Goal: Transaction & Acquisition: Subscribe to service/newsletter

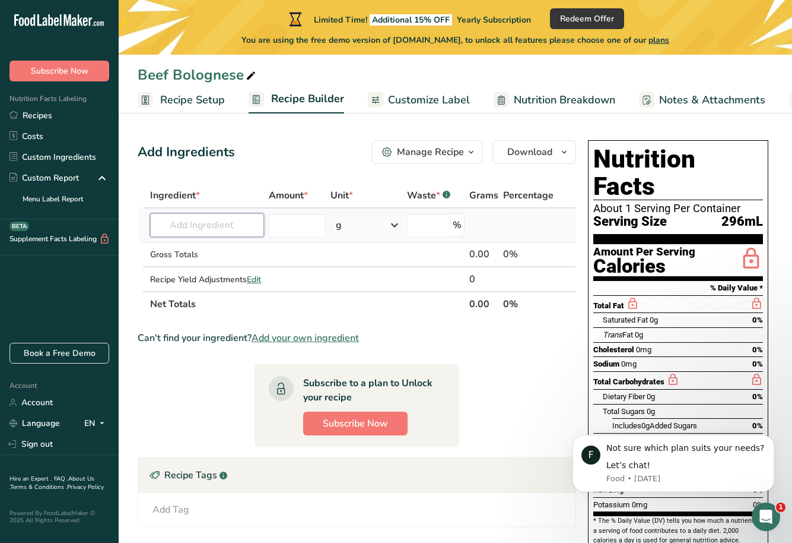
click at [217, 233] on input "text" at bounding box center [207, 225] width 114 height 24
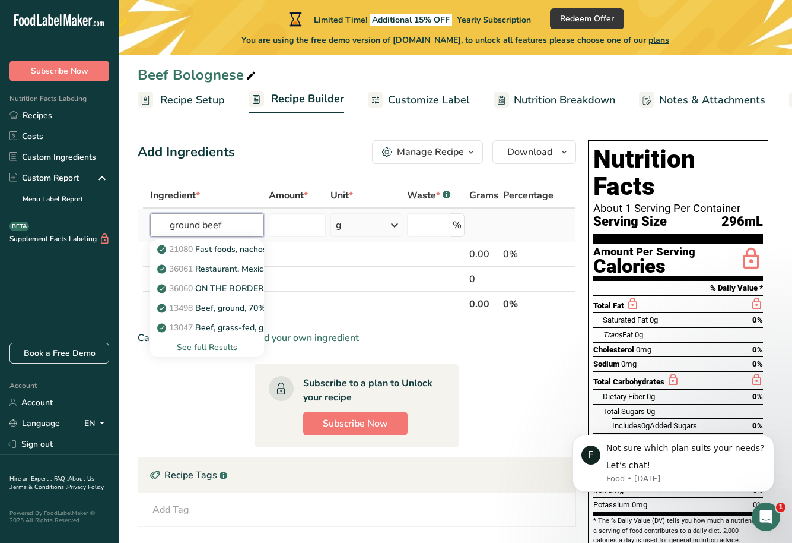
type input "ground beef"
click at [208, 349] on div "See full Results" at bounding box center [207, 347] width 95 height 12
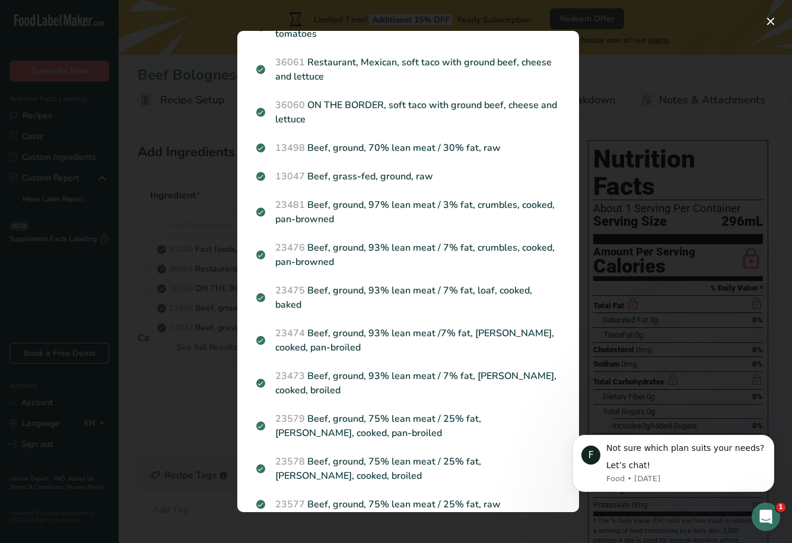
scroll to position [62, 0]
click at [629, 68] on div "Search results modal" at bounding box center [396, 271] width 792 height 543
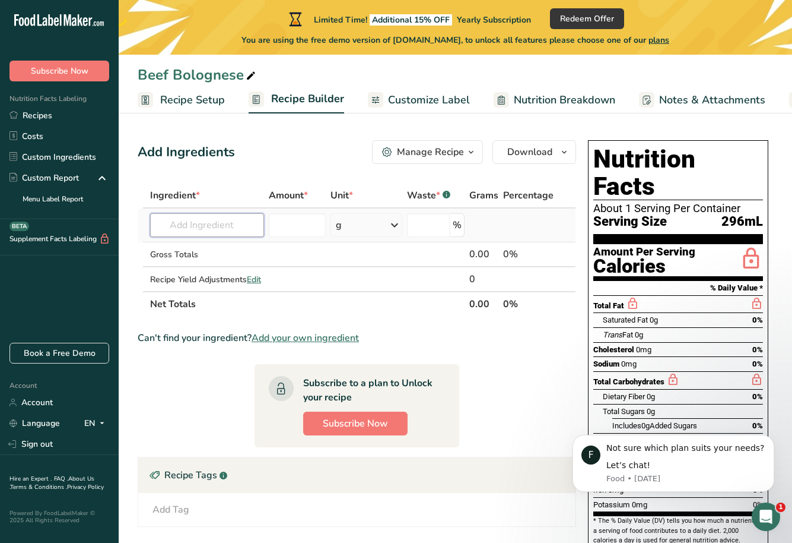
click at [252, 226] on input "text" at bounding box center [207, 225] width 114 height 24
click at [250, 228] on input "text" at bounding box center [207, 225] width 114 height 24
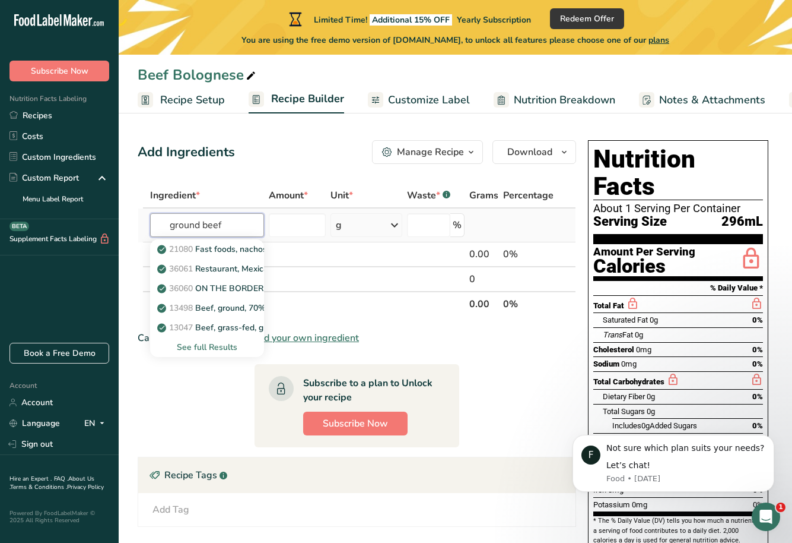
type input "ground beef"
click at [216, 347] on div "See full Results" at bounding box center [207, 347] width 95 height 12
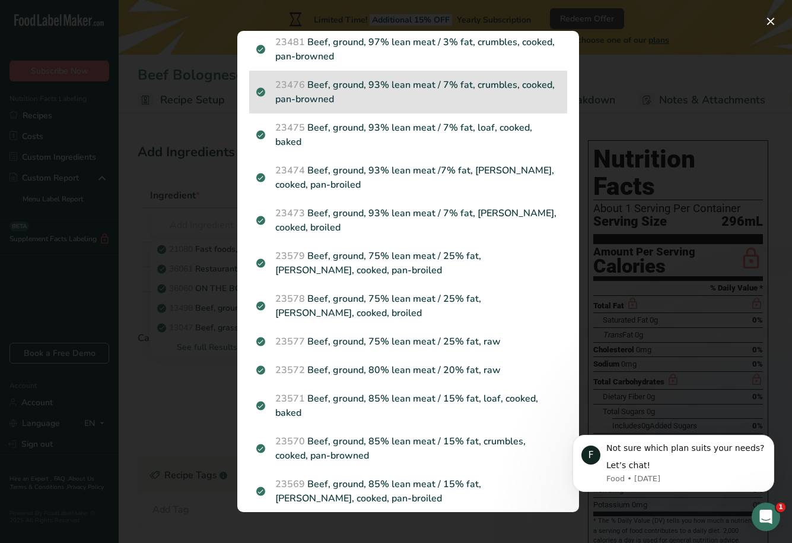
scroll to position [224, 0]
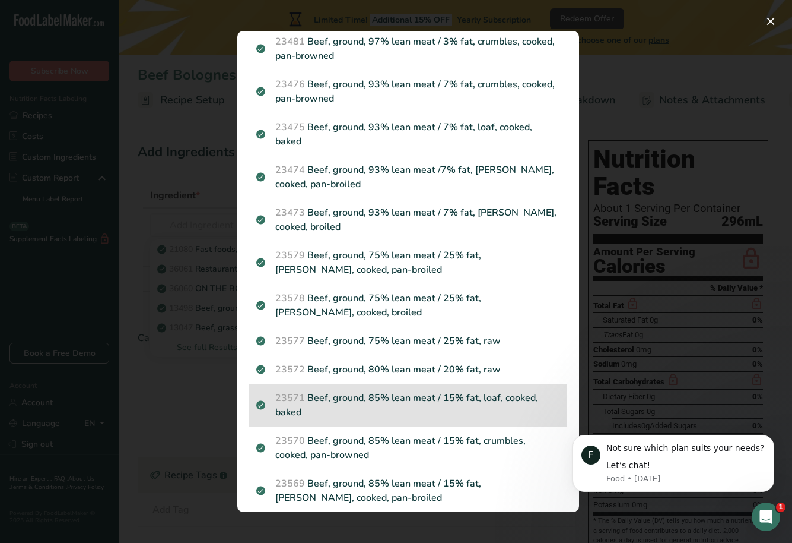
click at [400, 391] on p "23571 Beef, ground, 85% lean meat / 15% fat, loaf, cooked, baked" at bounding box center [408, 405] width 304 height 28
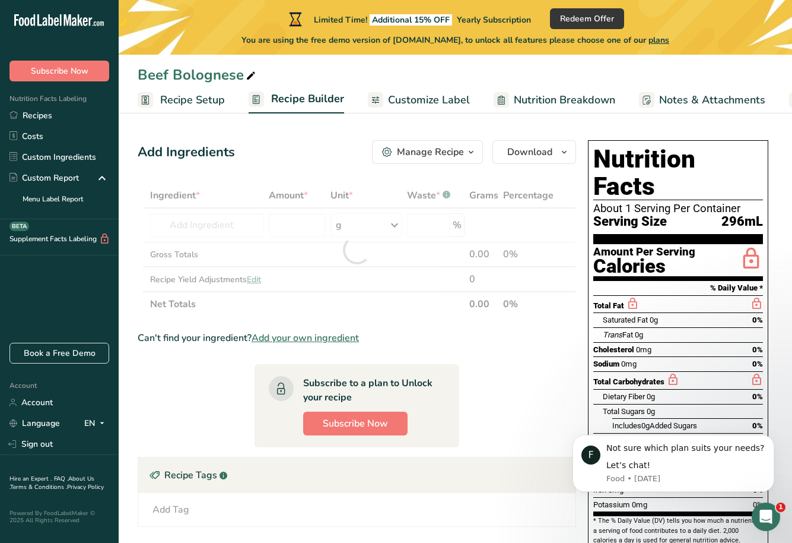
scroll to position [28, 0]
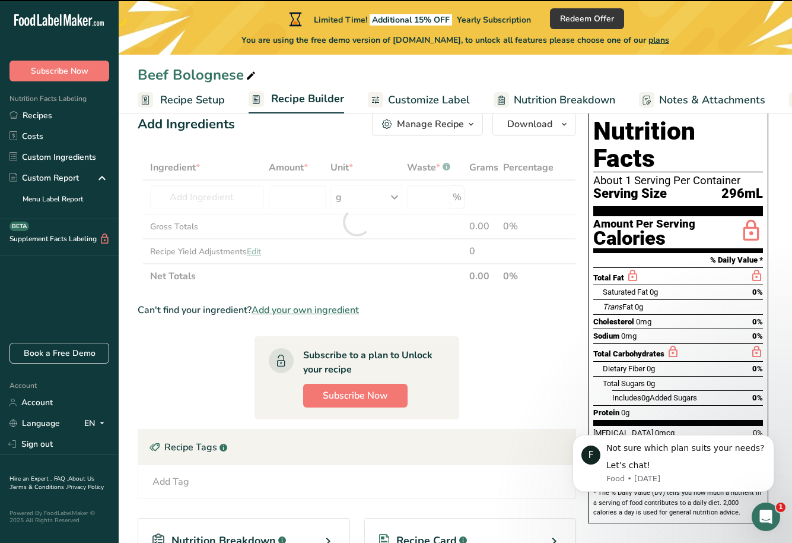
type input "0"
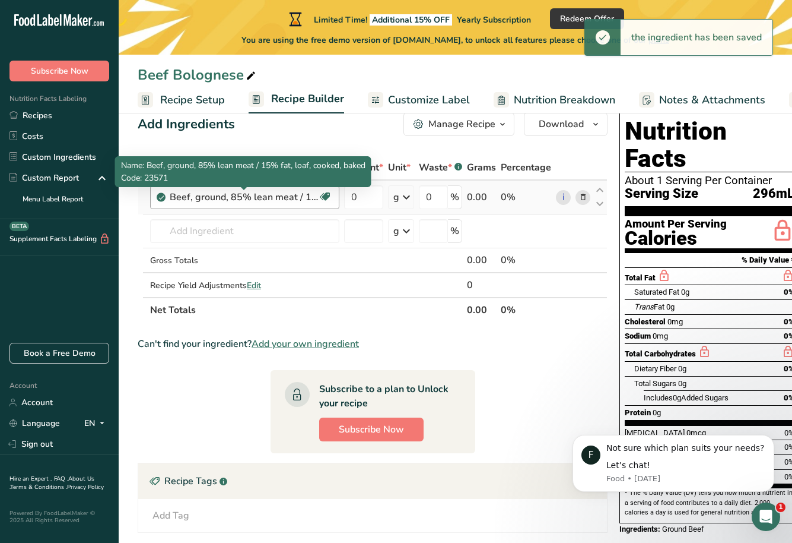
click at [290, 199] on div "Beef, ground, 85% lean meat / 15% fat, loaf, cooked, baked" at bounding box center [244, 197] width 148 height 14
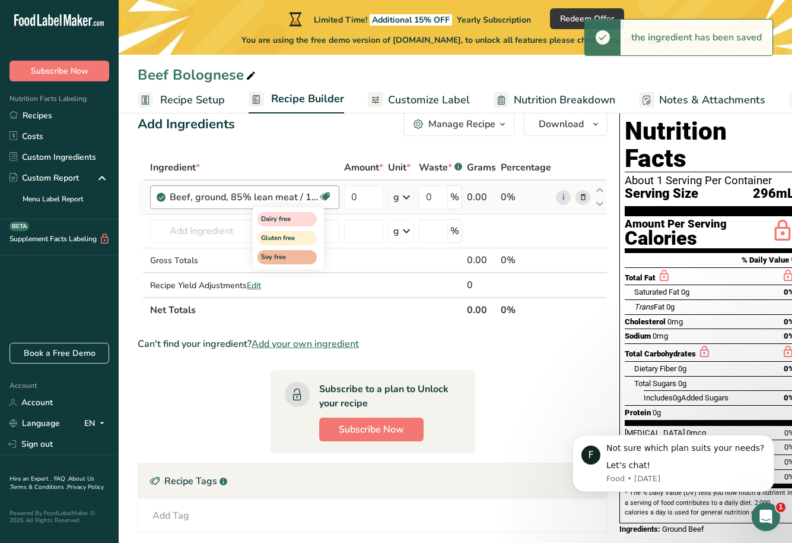
click at [324, 201] on icon at bounding box center [325, 197] width 12 height 18
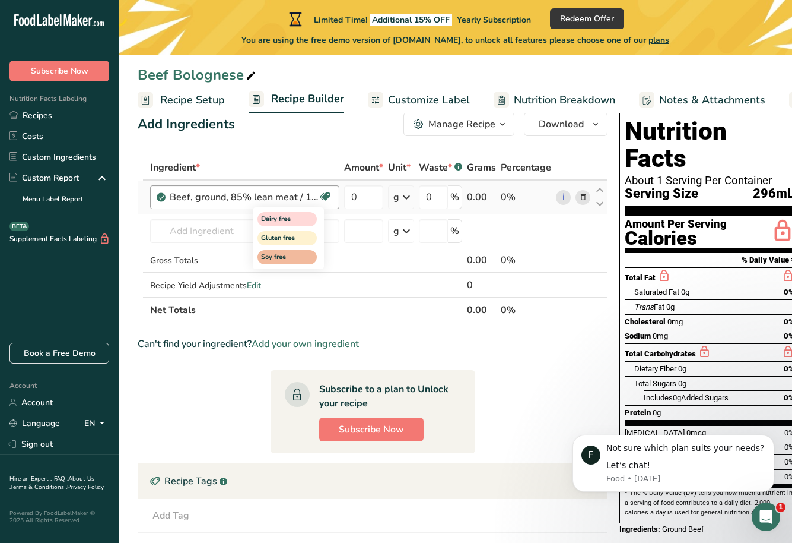
click at [325, 195] on icon at bounding box center [325, 197] width 12 height 18
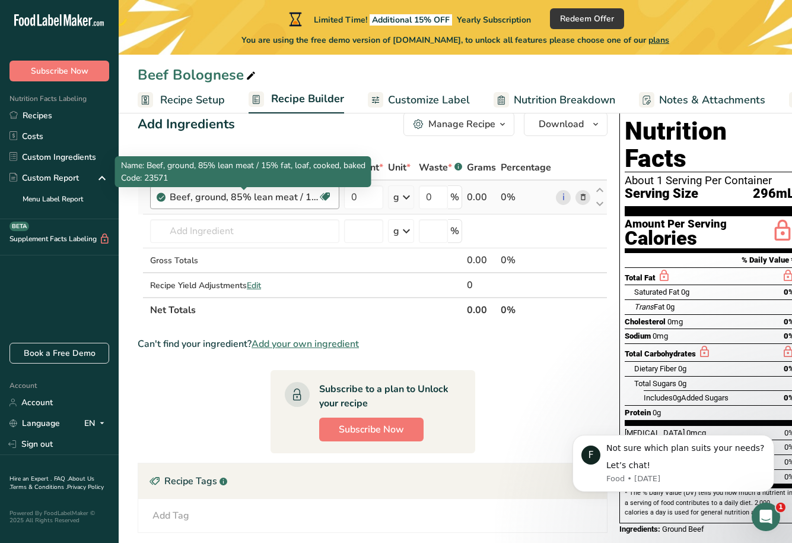
click at [179, 199] on div "Beef, ground, 85% lean meat / 15% fat, loaf, cooked, baked" at bounding box center [244, 197] width 148 height 14
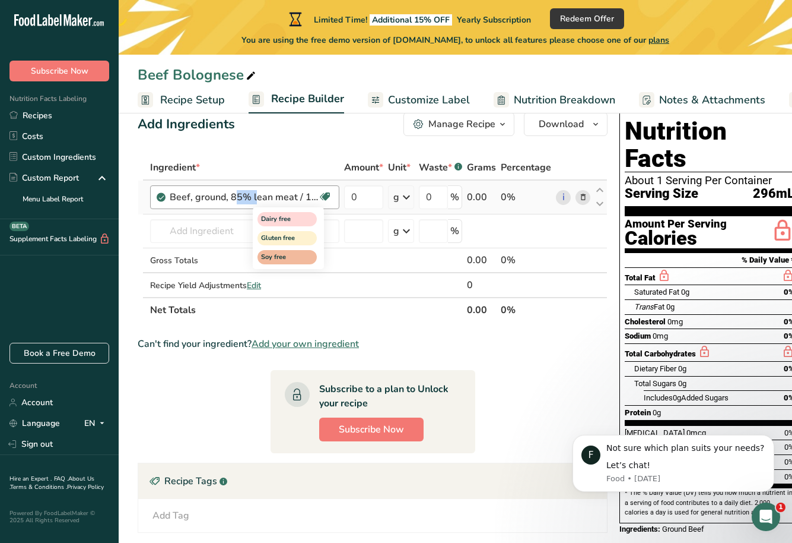
click at [326, 194] on icon at bounding box center [325, 197] width 12 height 18
click at [326, 196] on icon at bounding box center [325, 197] width 12 height 18
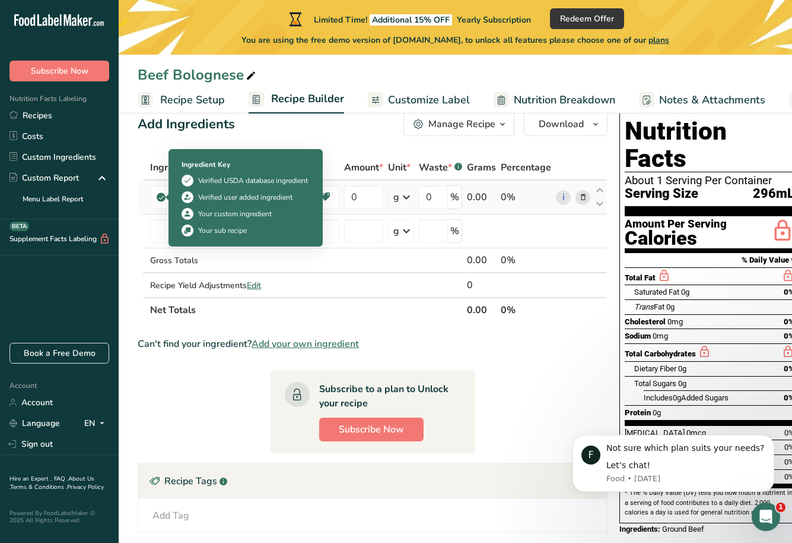
click at [163, 196] on icon at bounding box center [161, 197] width 7 height 11
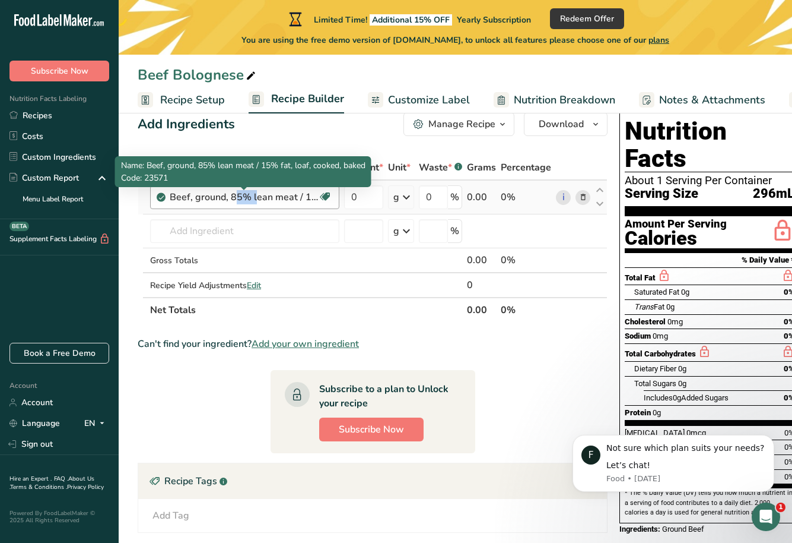
click at [186, 199] on div "Beef, ground, 85% lean meat / 15% fat, loaf, cooked, baked" at bounding box center [244, 197] width 148 height 14
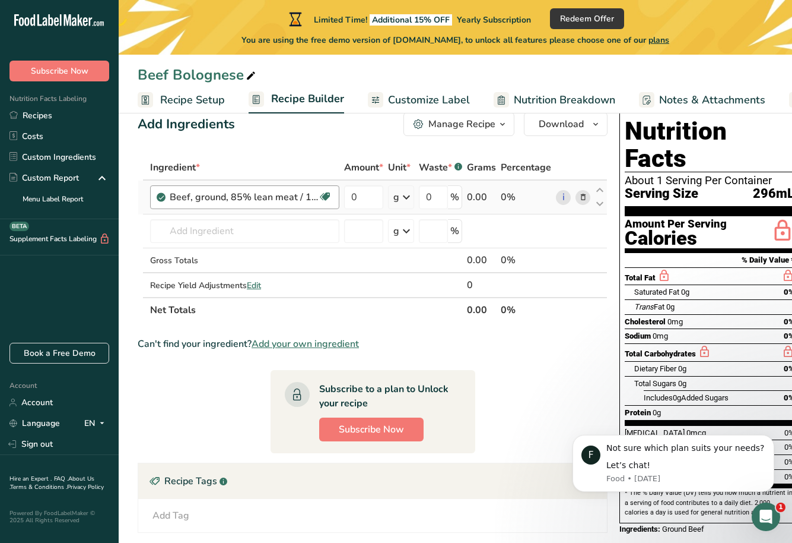
click at [216, 202] on div "Beef, ground, 85% lean meat / 15% fat, loaf, cooked, baked" at bounding box center [244, 197] width 148 height 14
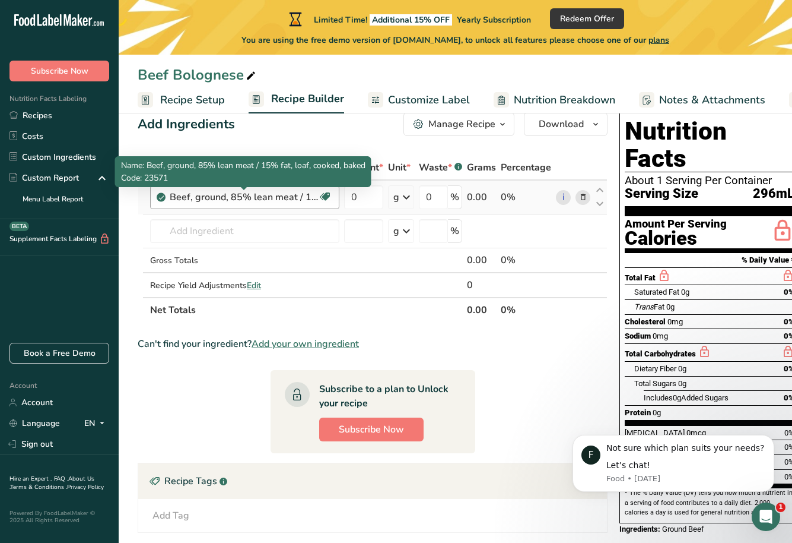
click at [216, 202] on div "Beef, ground, 85% lean meat / 15% fat, loaf, cooked, baked" at bounding box center [244, 197] width 148 height 14
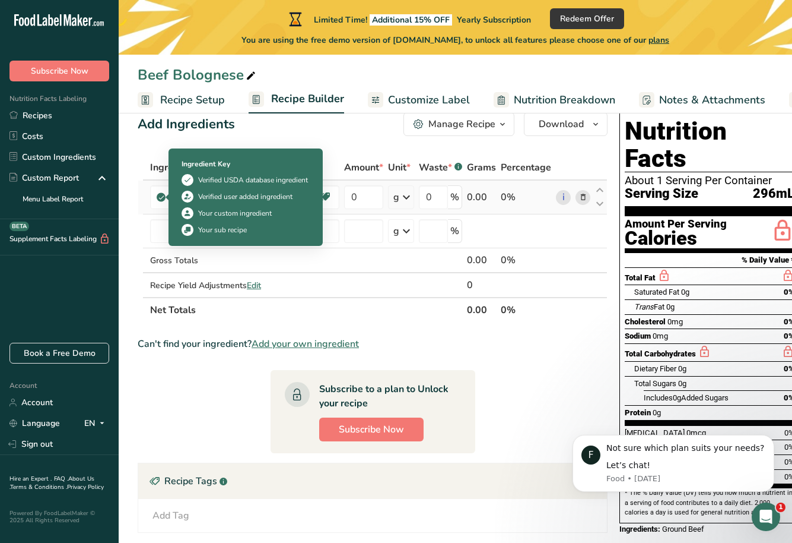
click at [161, 198] on icon at bounding box center [161, 197] width 7 height 11
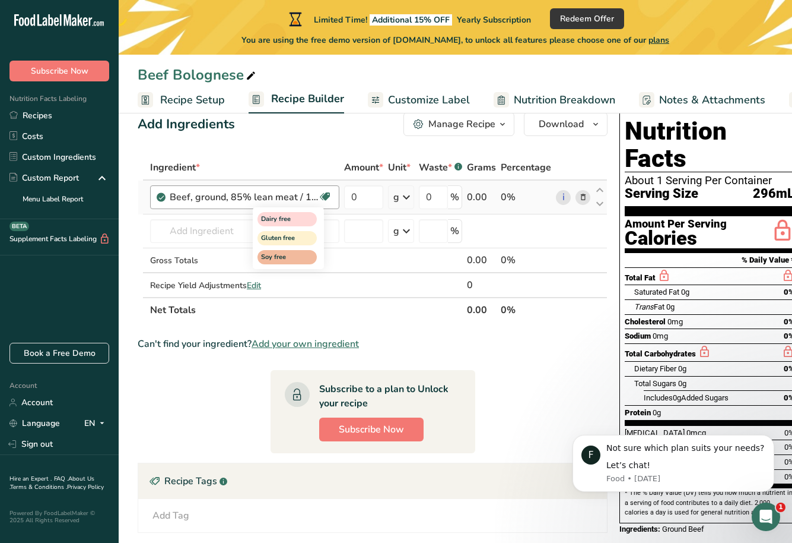
click at [325, 199] on icon at bounding box center [325, 197] width 12 height 18
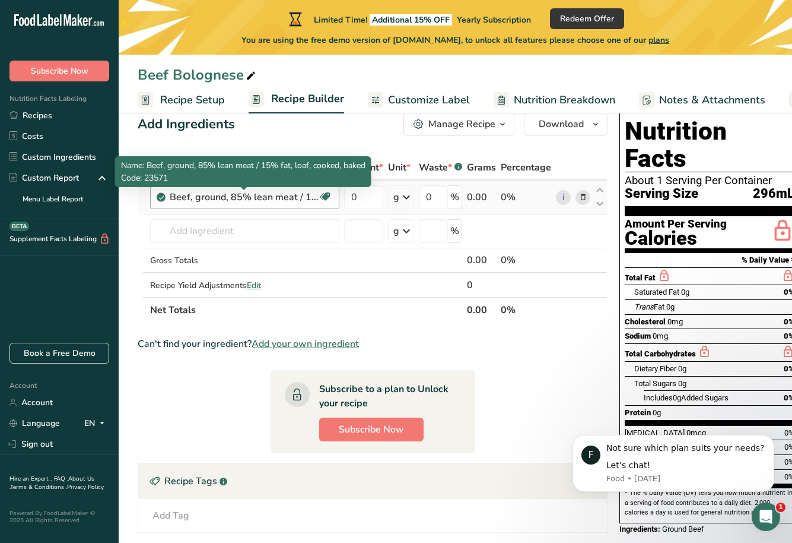
click at [268, 198] on div "Beef, ground, 85% lean meat / 15% fat, loaf, cooked, baked" at bounding box center [244, 197] width 148 height 14
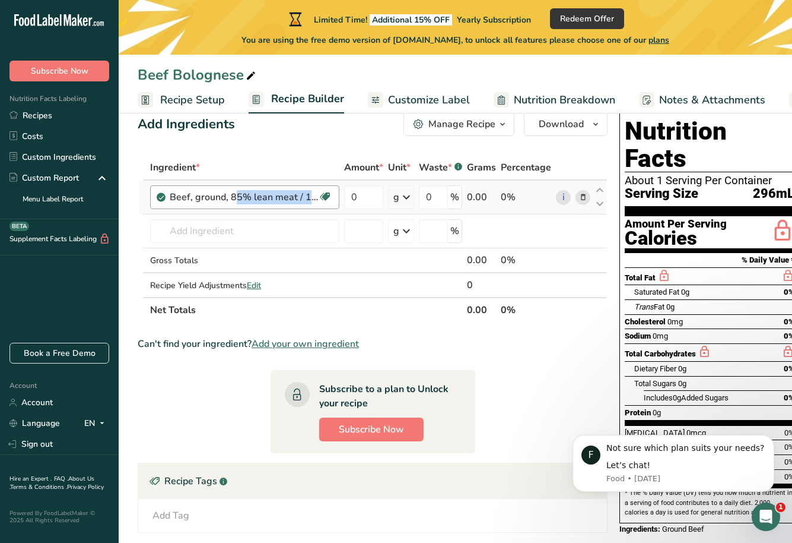
click at [268, 198] on div "Beef, ground, 85% lean meat / 15% fat, loaf, cooked, baked" at bounding box center [244, 197] width 148 height 14
click at [323, 201] on icon at bounding box center [325, 197] width 12 height 18
click at [329, 189] on icon at bounding box center [325, 197] width 12 height 18
click at [329, 190] on icon at bounding box center [325, 197] width 12 height 18
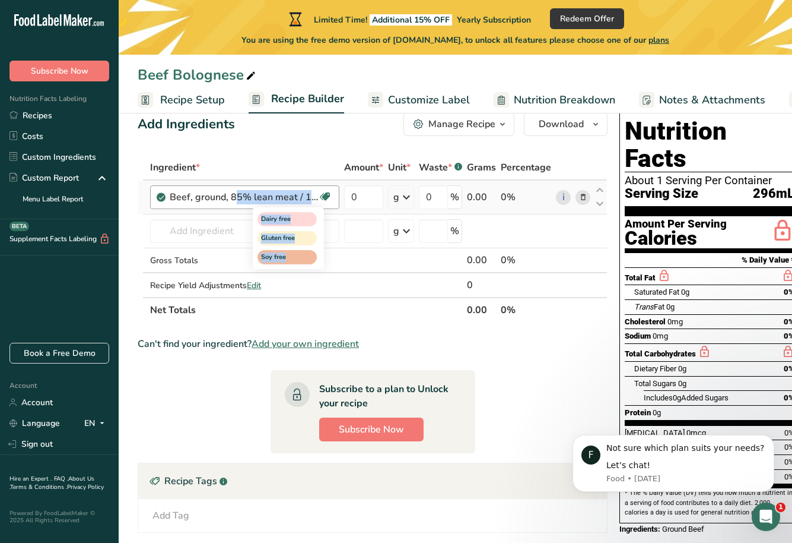
click at [329, 190] on icon at bounding box center [325, 197] width 12 height 18
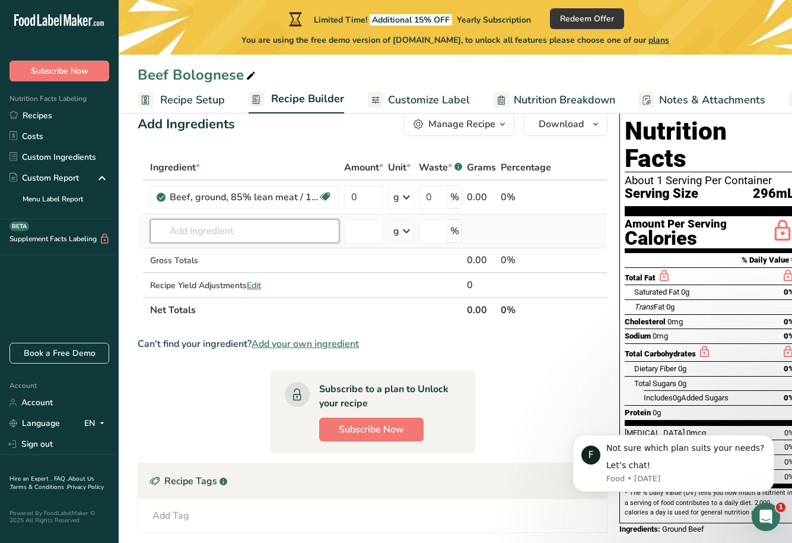
click at [233, 227] on input "text" at bounding box center [244, 231] width 189 height 24
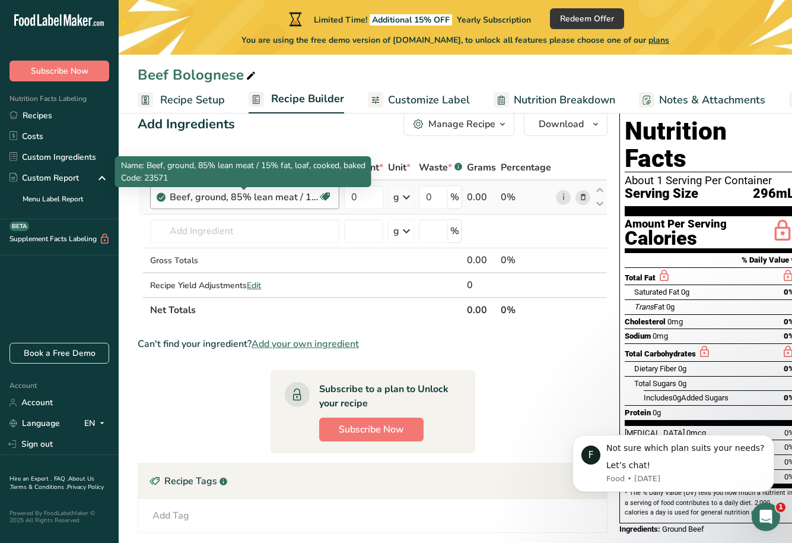
click at [224, 195] on div "Beef, ground, 85% lean meat / 15% fat, loaf, cooked, baked" at bounding box center [244, 197] width 148 height 14
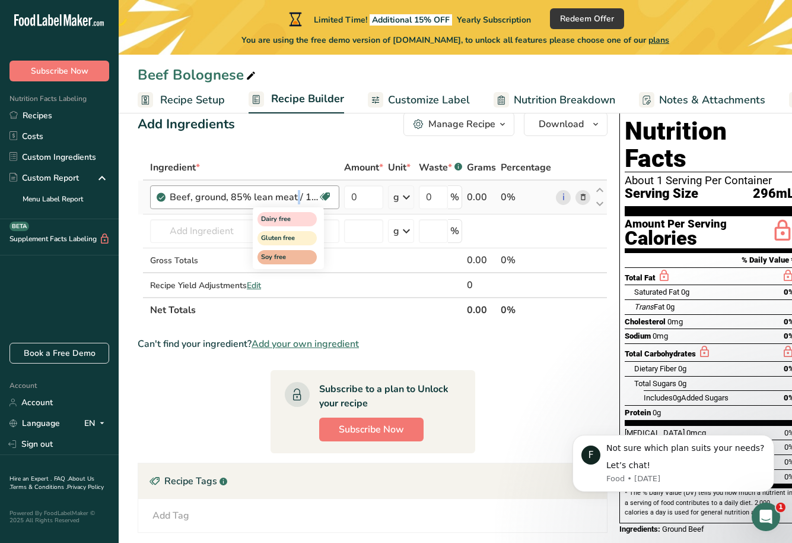
click at [329, 194] on icon at bounding box center [325, 197] width 12 height 18
click at [326, 201] on icon at bounding box center [325, 197] width 12 height 18
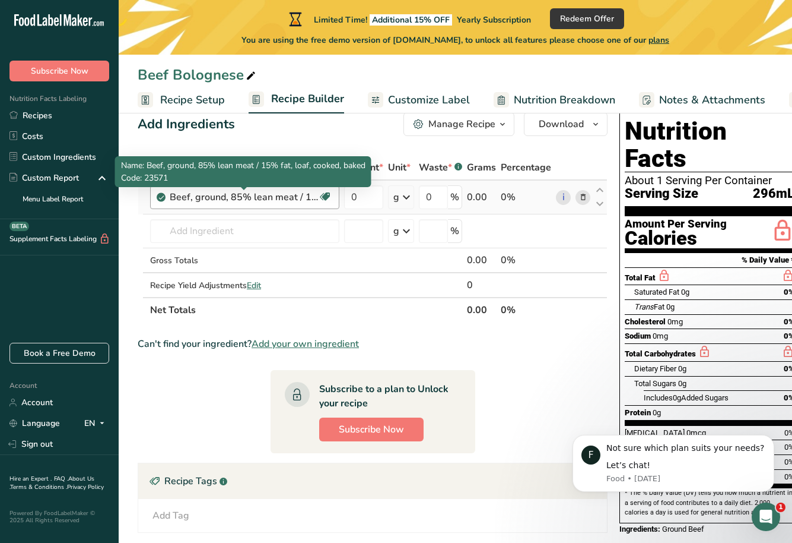
click at [312, 198] on div "Beef, ground, 85% lean meat / 15% fat, loaf, cooked, baked" at bounding box center [244, 197] width 148 height 14
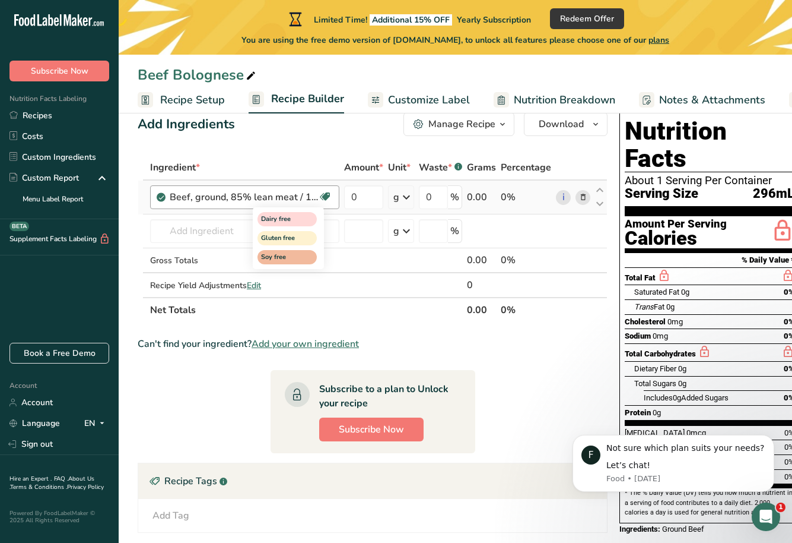
click at [325, 198] on icon at bounding box center [325, 197] width 12 height 18
click at [500, 124] on icon "button" at bounding box center [502, 124] width 9 height 15
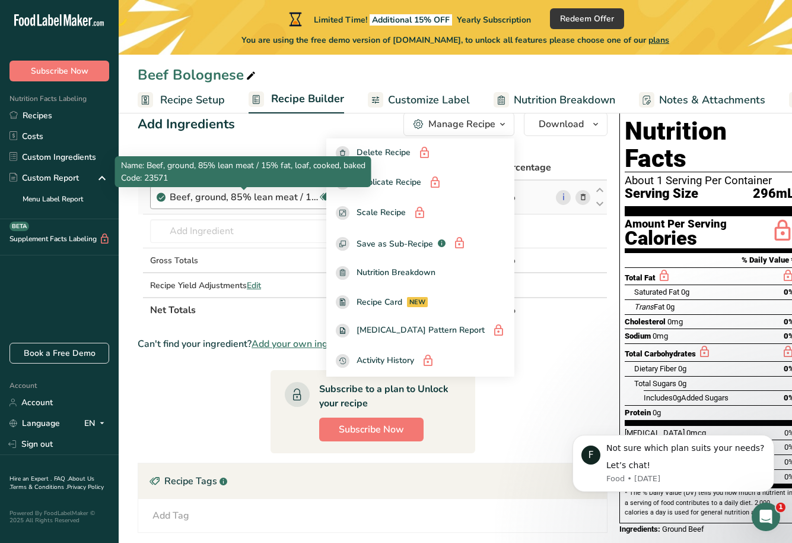
click at [212, 199] on div "Beef, ground, 85% lean meat / 15% fat, loaf, cooked, baked" at bounding box center [244, 197] width 148 height 14
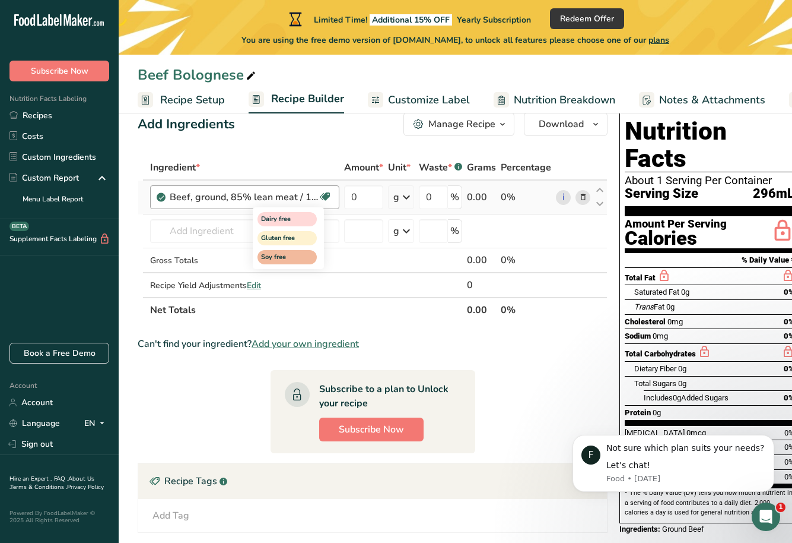
scroll to position [30, 0]
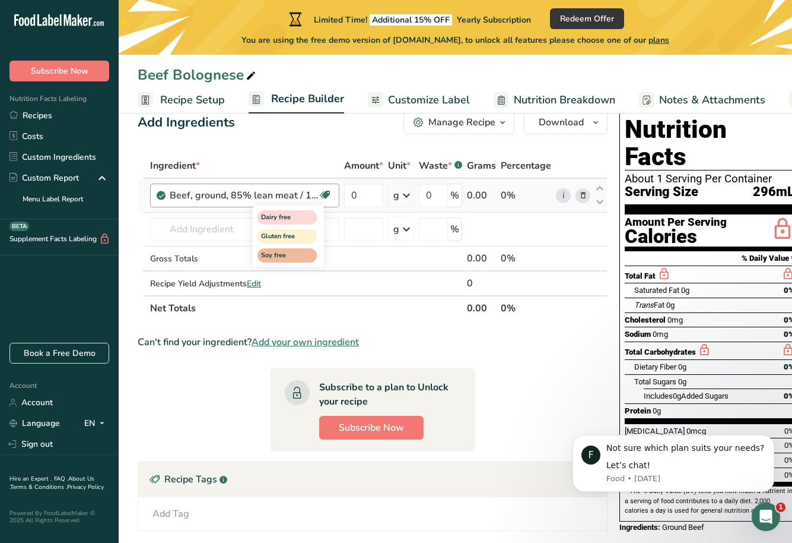
click at [327, 192] on icon at bounding box center [325, 195] width 12 height 18
click at [326, 194] on icon at bounding box center [325, 195] width 12 height 18
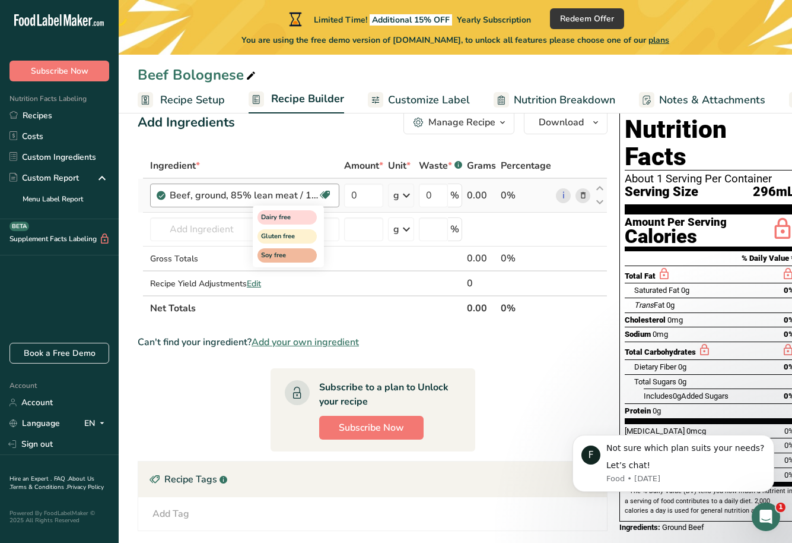
click at [326, 194] on icon at bounding box center [325, 195] width 12 height 18
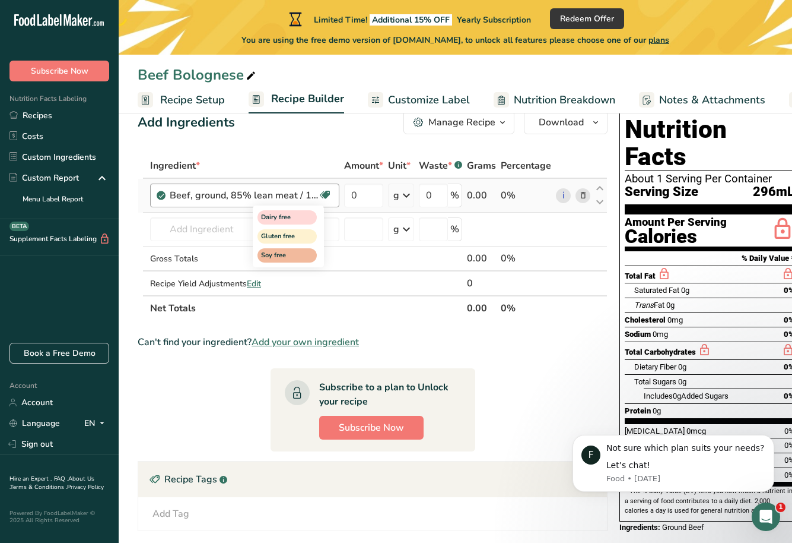
click at [326, 194] on icon at bounding box center [325, 195] width 12 height 18
click at [315, 100] on span "Recipe Builder" at bounding box center [307, 99] width 73 height 16
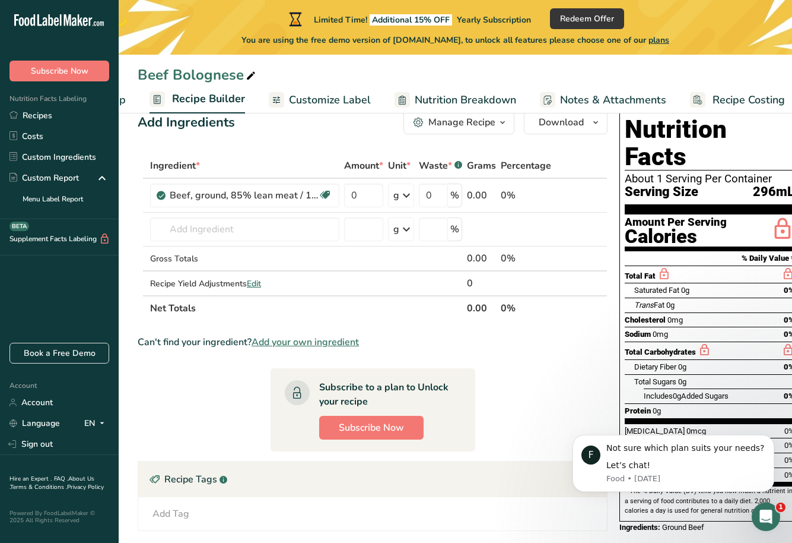
scroll to position [0, 110]
click at [505, 124] on icon "button" at bounding box center [502, 122] width 9 height 15
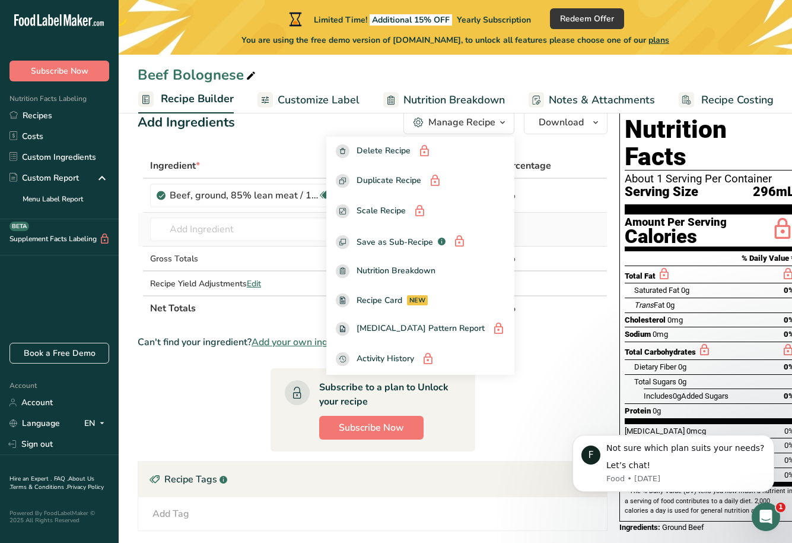
click at [138, 223] on td at bounding box center [140, 229] width 5 height 34
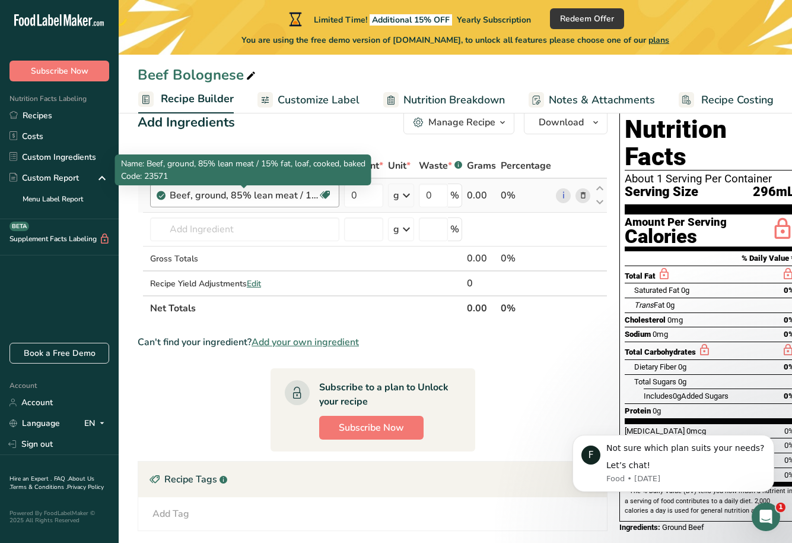
click at [179, 201] on div "Beef, ground, 85% lean meat / 15% fat, loaf, cooked, baked" at bounding box center [244, 195] width 148 height 14
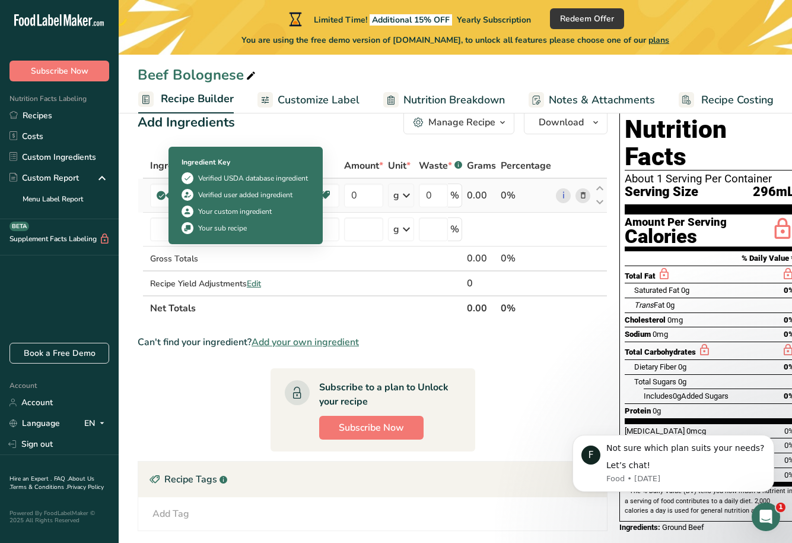
click at [158, 194] on icon at bounding box center [161, 195] width 7 height 11
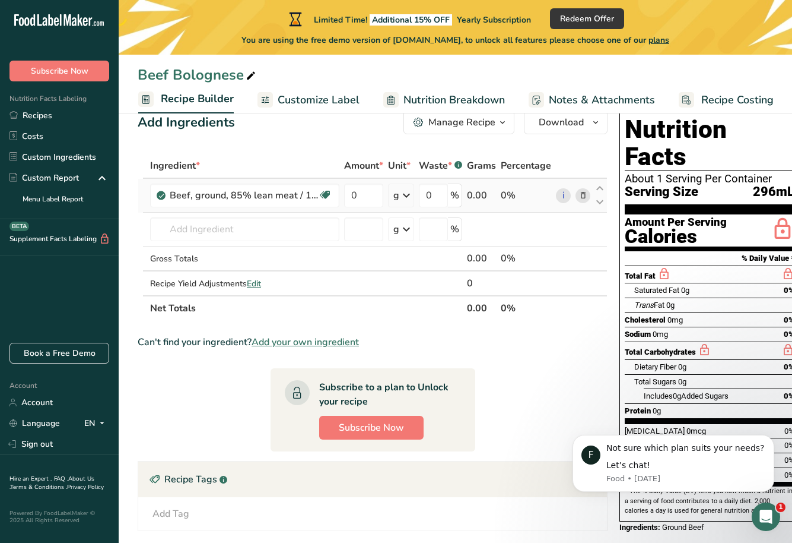
click at [158, 194] on icon at bounding box center [161, 195] width 7 height 11
click at [566, 194] on link "i" at bounding box center [563, 195] width 15 height 15
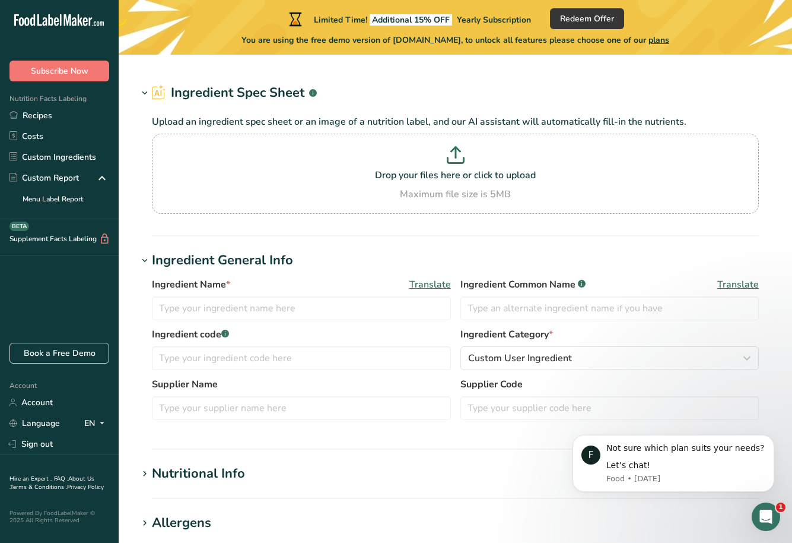
type input "Beef, ground, 85% lean meat / 15% fat, loaf, cooked, baked"
type input "Ground Beef"
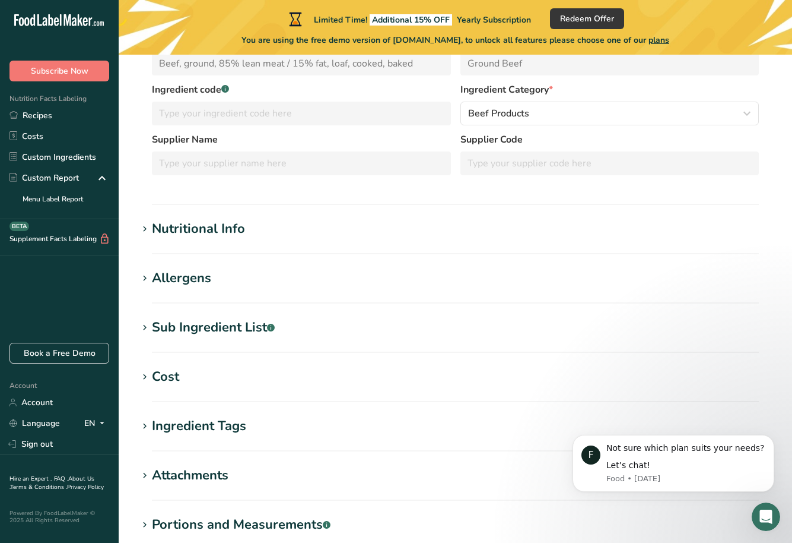
scroll to position [217, 0]
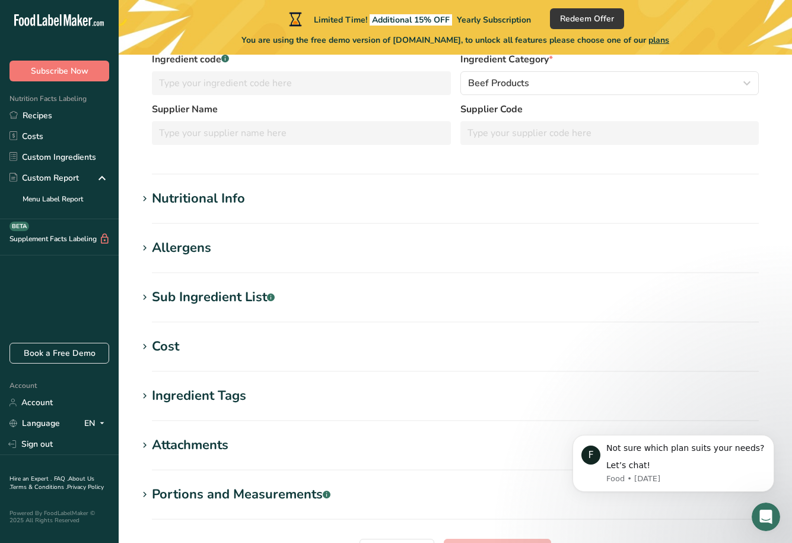
click at [176, 348] on div "Cost" at bounding box center [165, 347] width 27 height 20
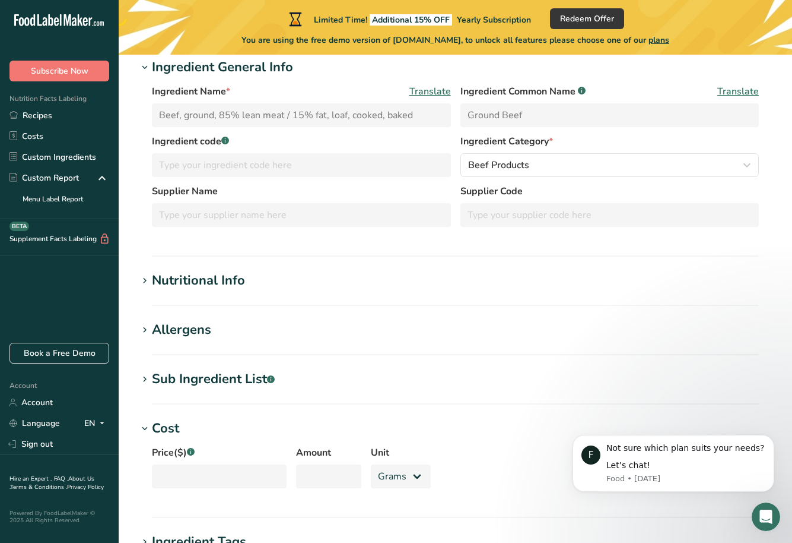
scroll to position [129, 0]
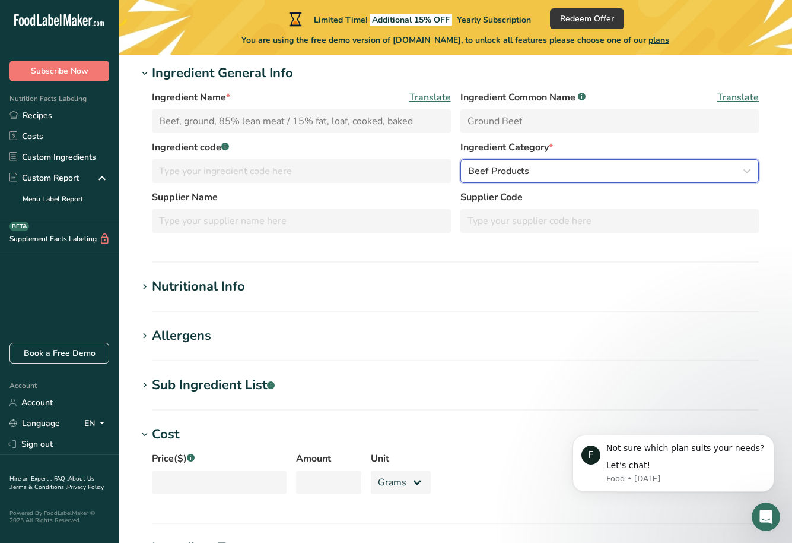
click at [643, 172] on div "Beef Products" at bounding box center [606, 171] width 277 height 14
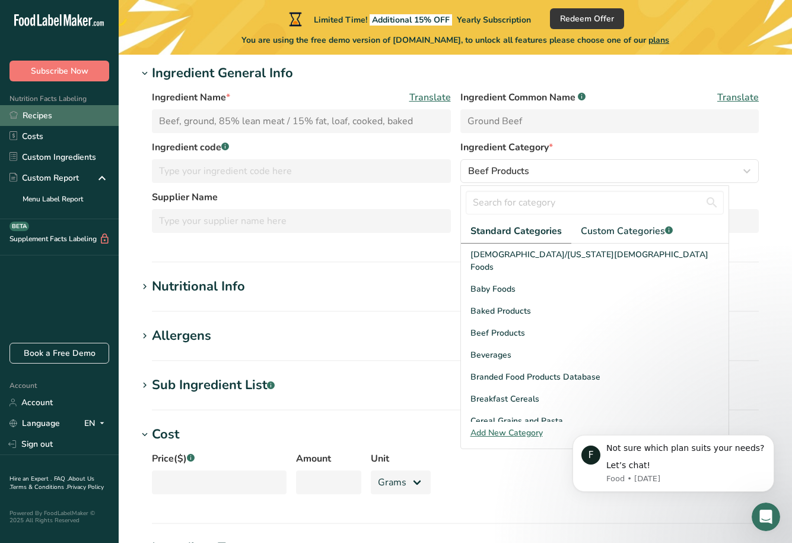
click at [49, 115] on link "Recipes" at bounding box center [59, 115] width 119 height 21
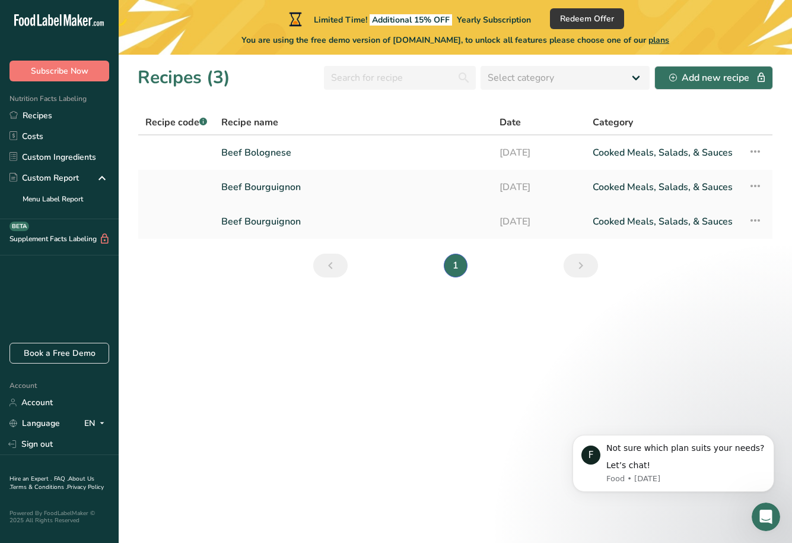
click at [299, 227] on link "Beef Bourguignon" at bounding box center [353, 221] width 264 height 25
click at [676, 218] on link "Cooked Meals, Salads, & Sauces" at bounding box center [663, 221] width 141 height 25
click at [751, 221] on icon at bounding box center [755, 220] width 14 height 21
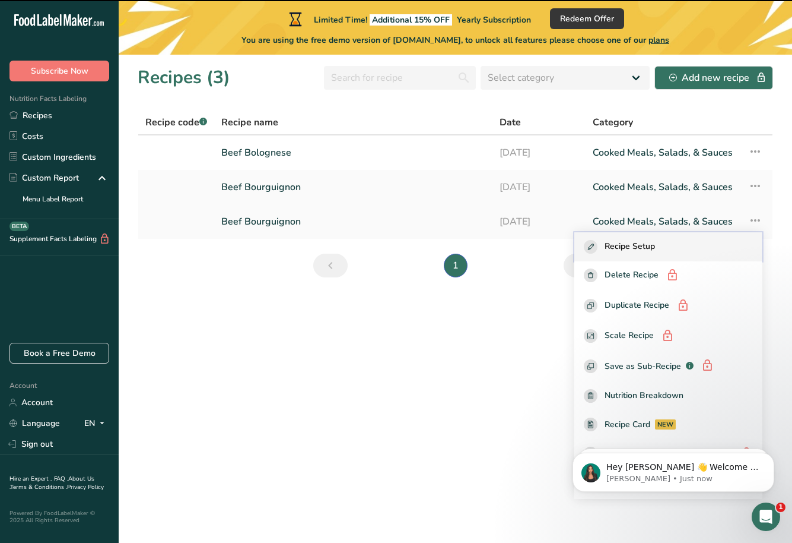
click at [655, 244] on span "Recipe Setup" at bounding box center [630, 247] width 50 height 14
select select "5"
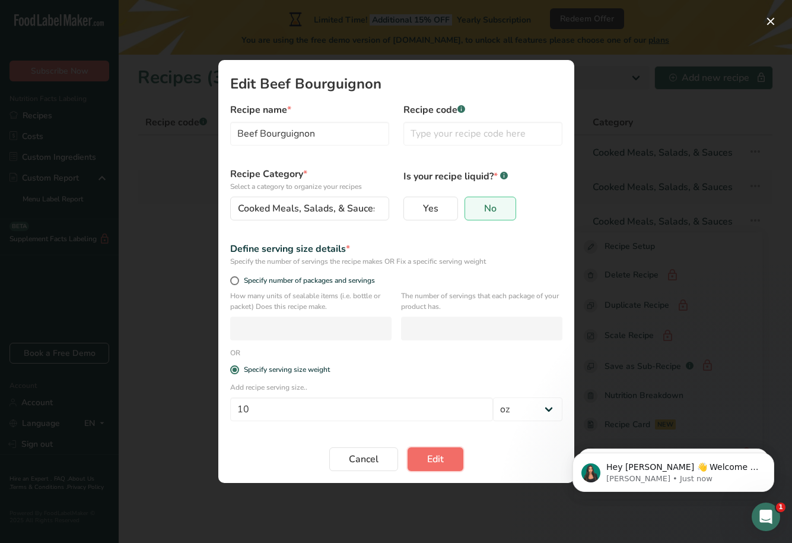
click at [412, 465] on button "Edit" at bounding box center [436, 459] width 56 height 24
click at [373, 459] on span "Cancel" at bounding box center [364, 459] width 30 height 14
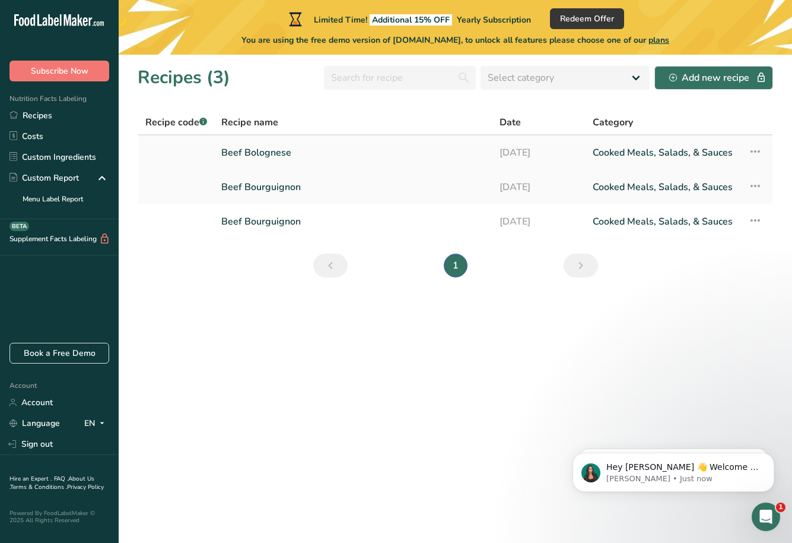
click at [252, 155] on link "Beef Bolognese" at bounding box center [353, 152] width 264 height 25
click at [749, 148] on icon at bounding box center [755, 151] width 14 height 21
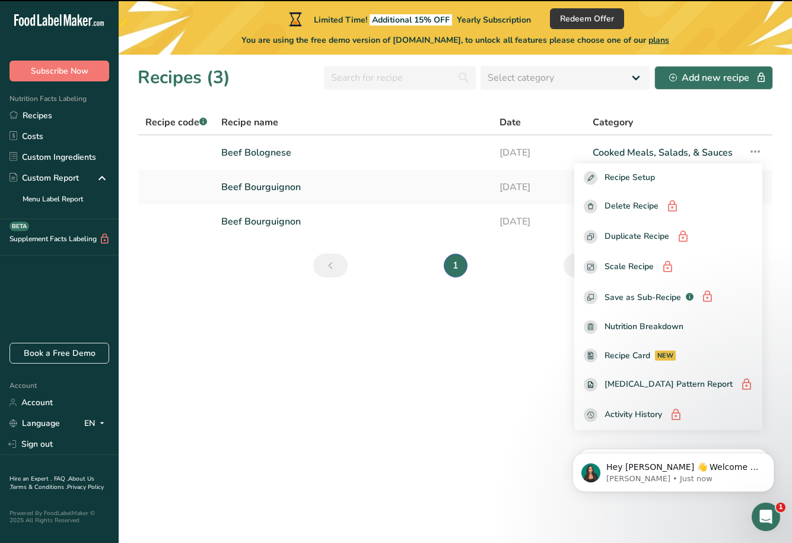
click at [760, 518] on icon "Open Intercom Messenger" at bounding box center [767, 517] width 20 height 20
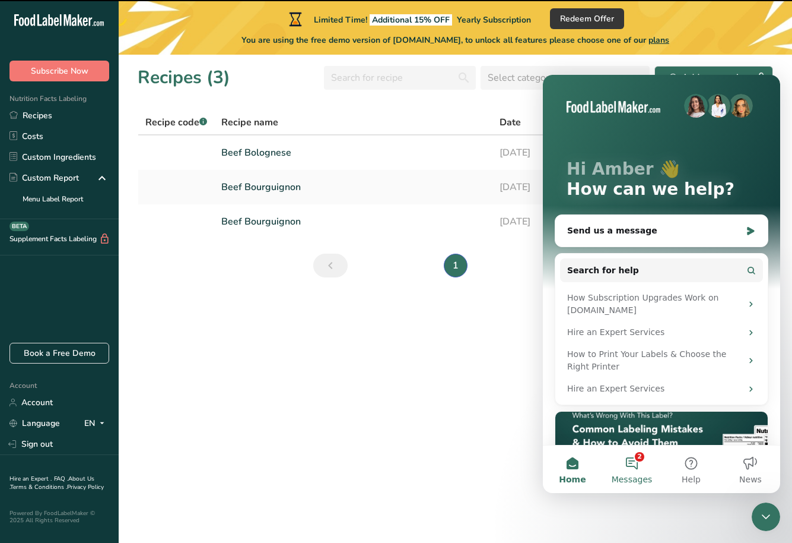
click at [632, 467] on button "2 Messages" at bounding box center [631, 468] width 59 height 47
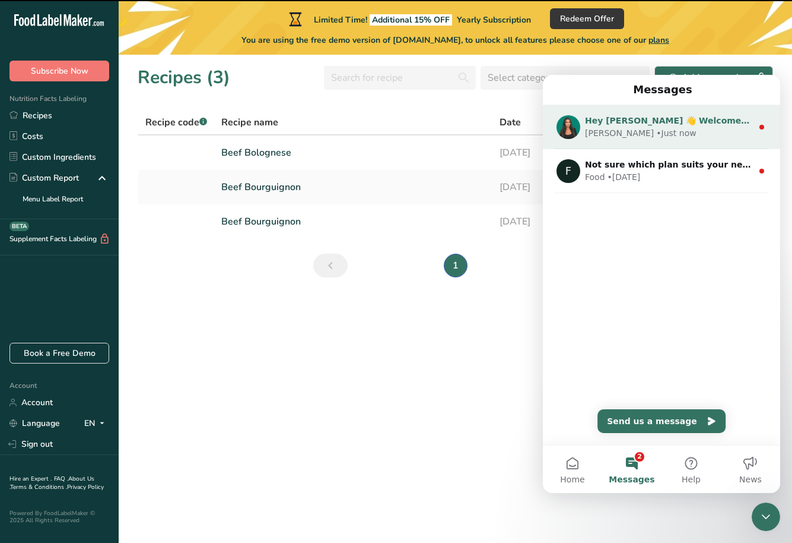
click at [677, 133] on div "Aya • Just now" at bounding box center [668, 133] width 167 height 12
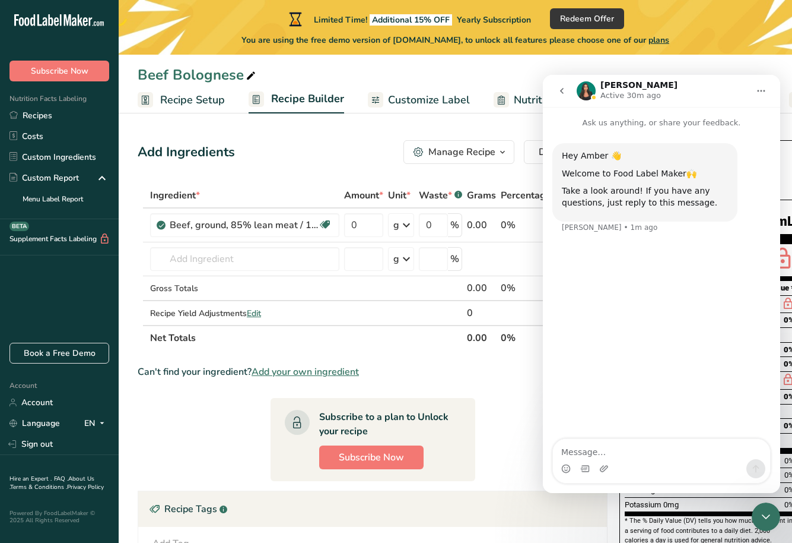
click at [338, 148] on div "Add Ingredients Manage Recipe Delete Recipe Duplicate Recipe Scale Recipe Save …" at bounding box center [373, 152] width 470 height 24
click at [474, 158] on div "Manage Recipe" at bounding box center [462, 152] width 67 height 14
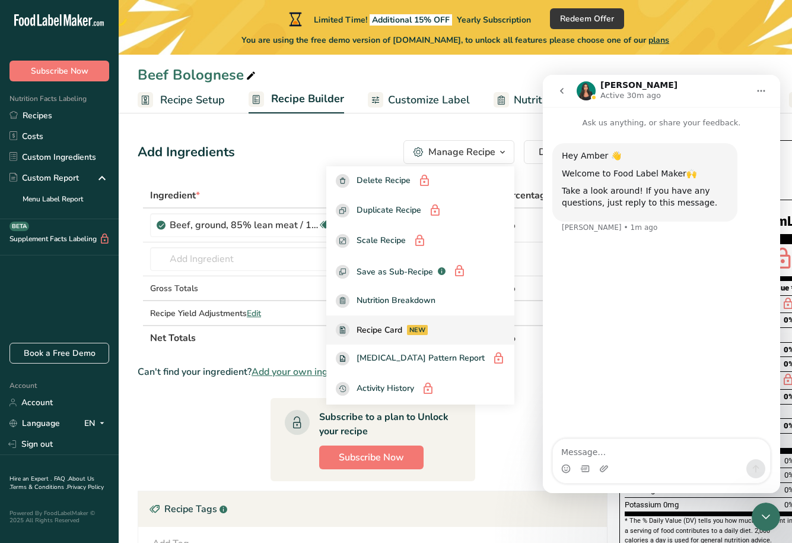
click at [402, 328] on span "Recipe Card" at bounding box center [380, 329] width 46 height 12
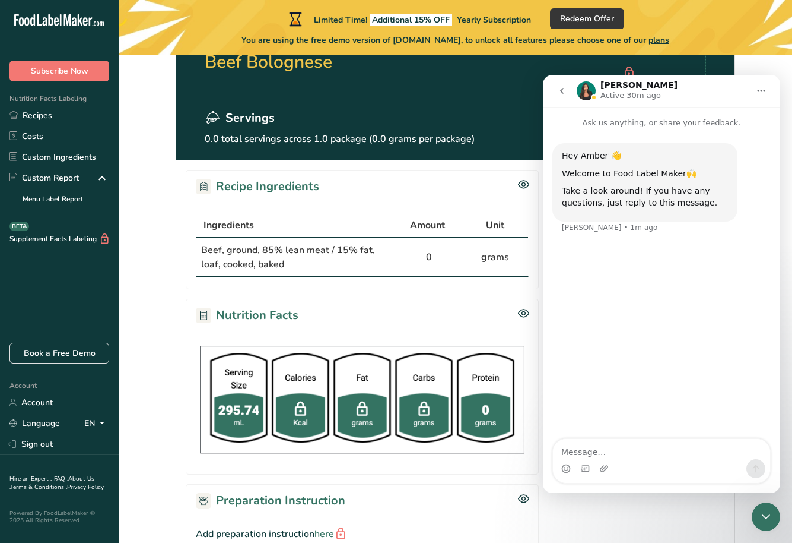
scroll to position [122, 0]
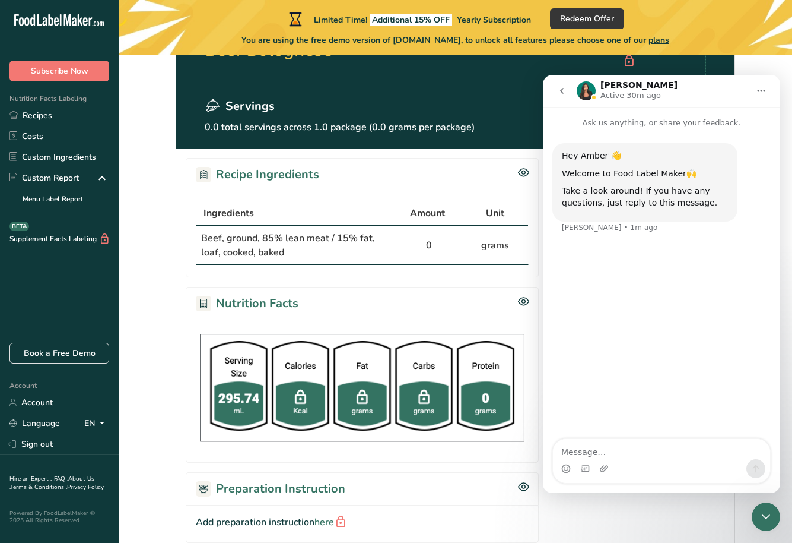
click at [562, 90] on icon "go back" at bounding box center [562, 91] width 4 height 6
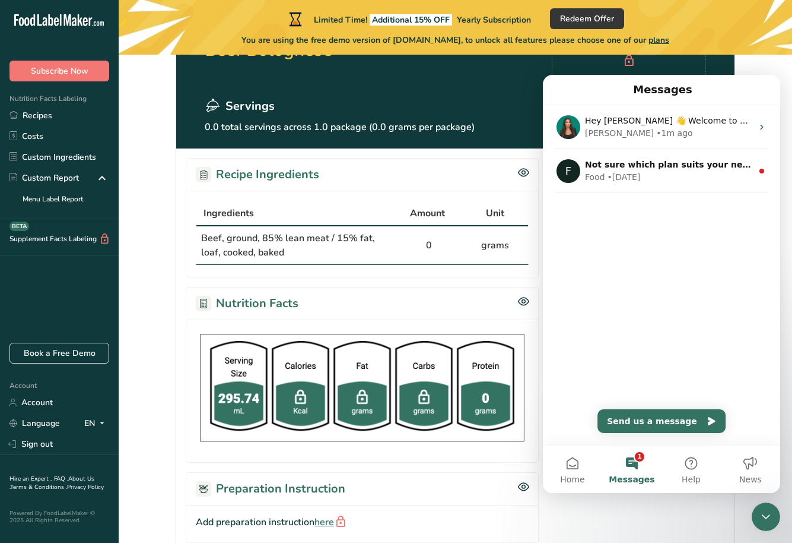
click at [474, 278] on div "Recipe Ingredients Ingredients Amount Unit Beef, ground, 85% lean meat / 15% fa…" at bounding box center [455, 369] width 559 height 442
click at [765, 86] on div "Messages" at bounding box center [662, 90] width 222 height 20
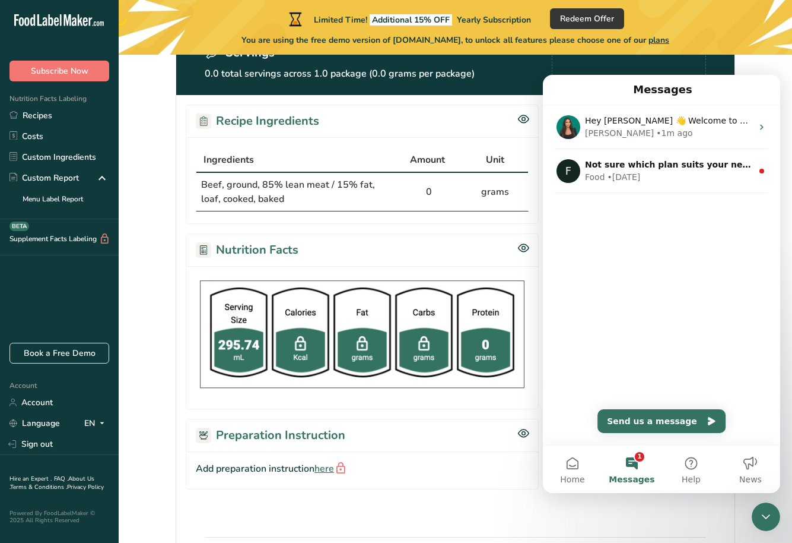
scroll to position [178, 0]
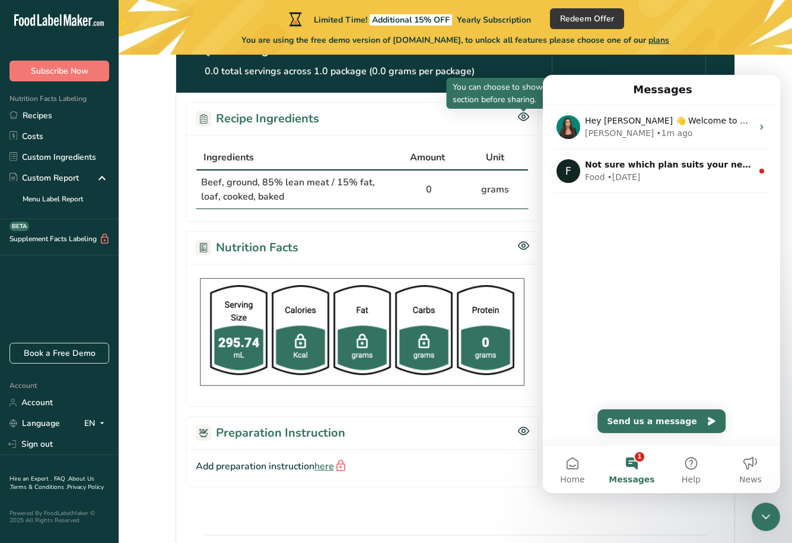
click at [521, 119] on icon at bounding box center [523, 117] width 11 height 10
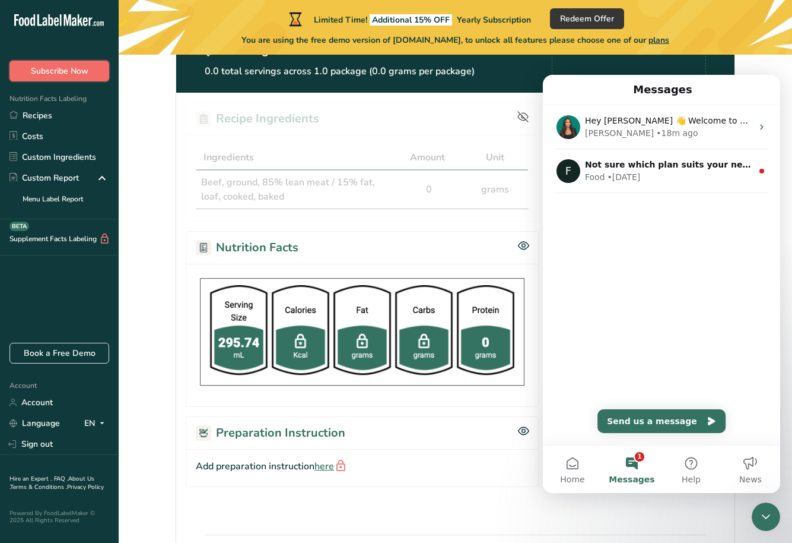
click at [87, 75] on span "Subscribe Now" at bounding box center [60, 71] width 58 height 12
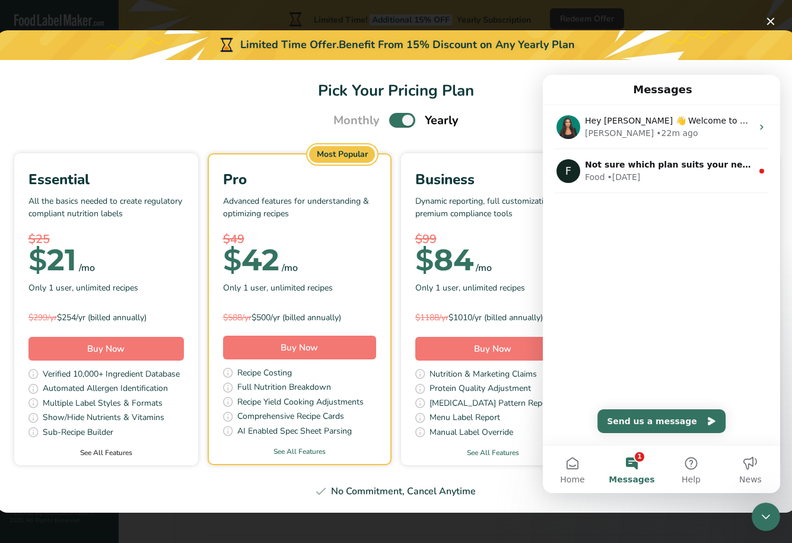
click at [112, 456] on link "See All Features" at bounding box center [106, 452] width 184 height 11
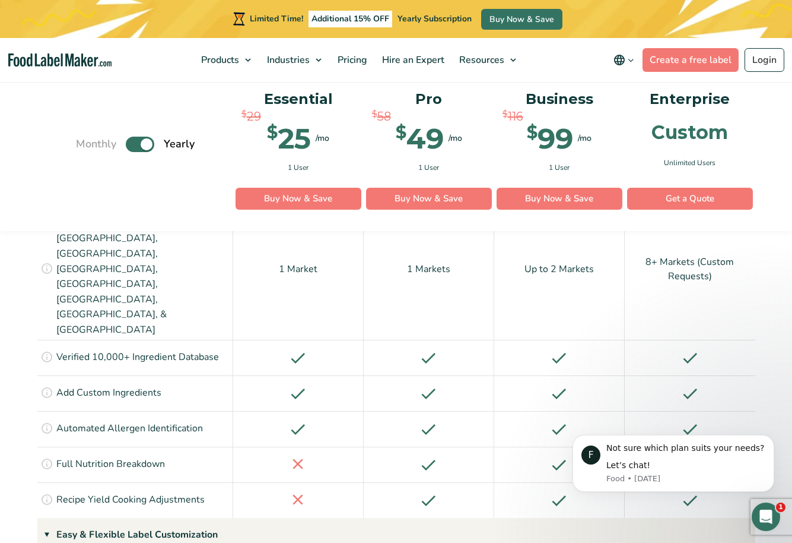
scroll to position [1100, 0]
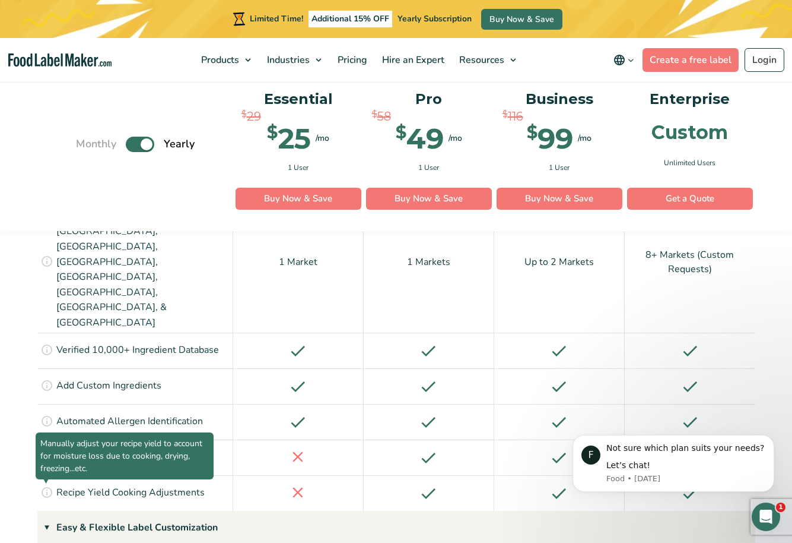
click at [47, 485] on icon at bounding box center [46, 491] width 13 height 13
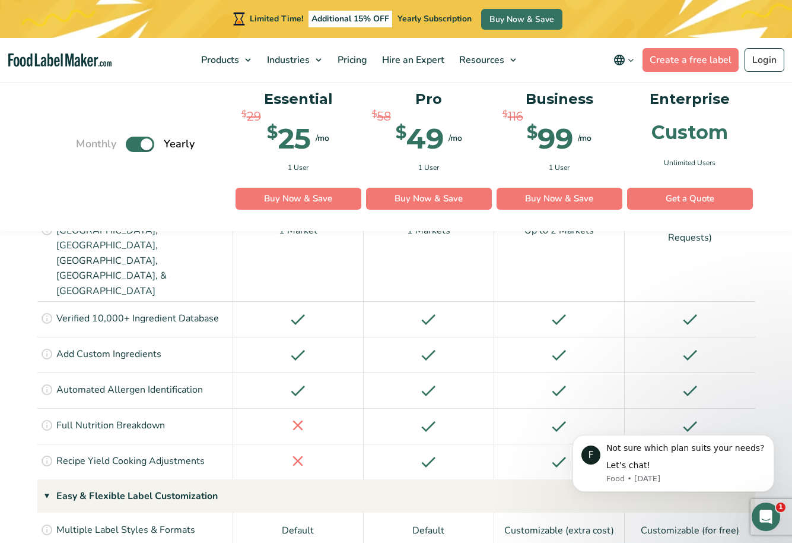
scroll to position [1138, 0]
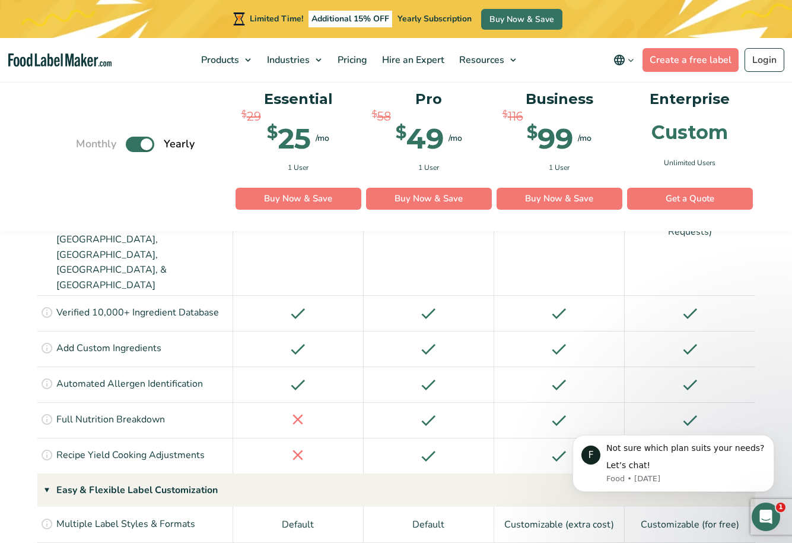
click at [46, 485] on icon at bounding box center [49, 489] width 14 height 9
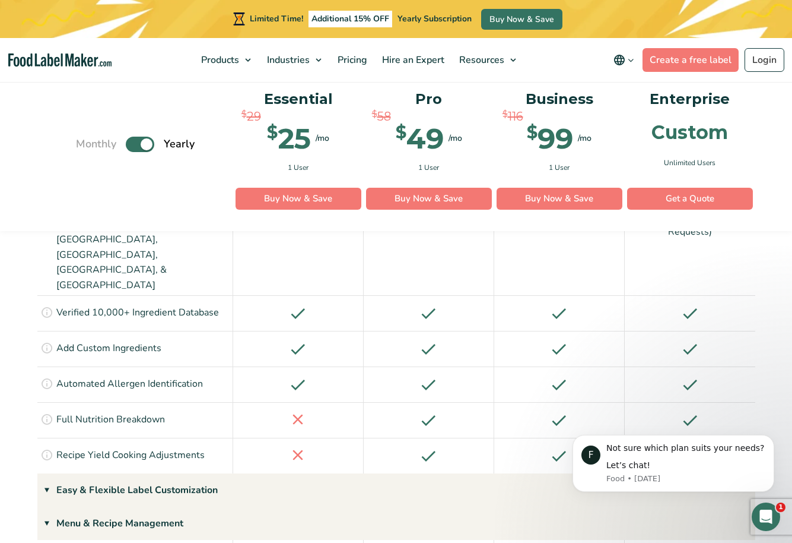
click at [46, 485] on icon at bounding box center [49, 489] width 14 height 9
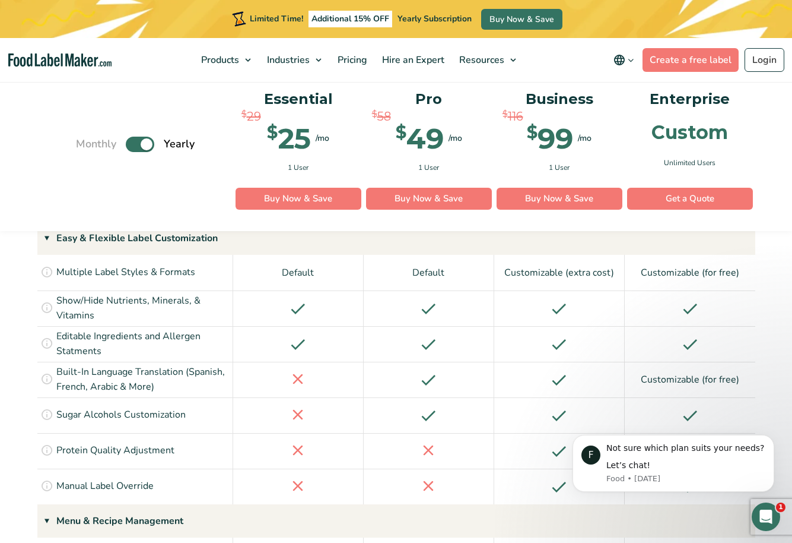
scroll to position [1391, 0]
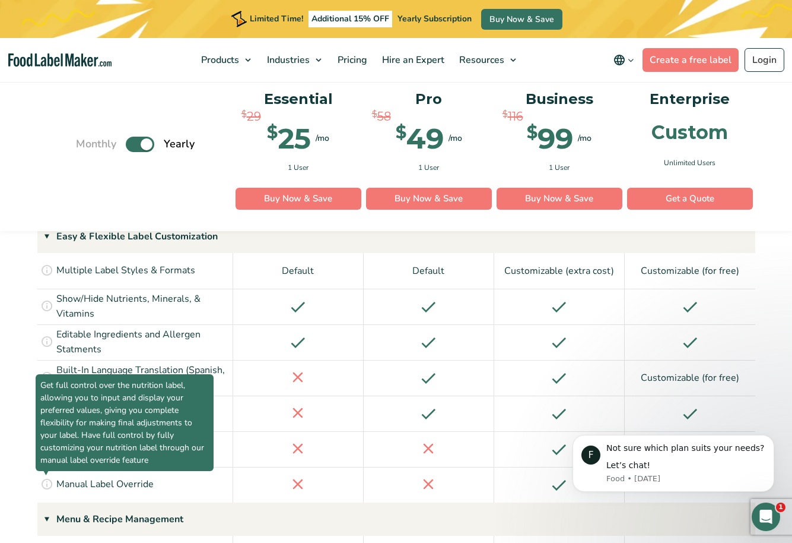
click at [45, 477] on icon at bounding box center [46, 483] width 13 height 13
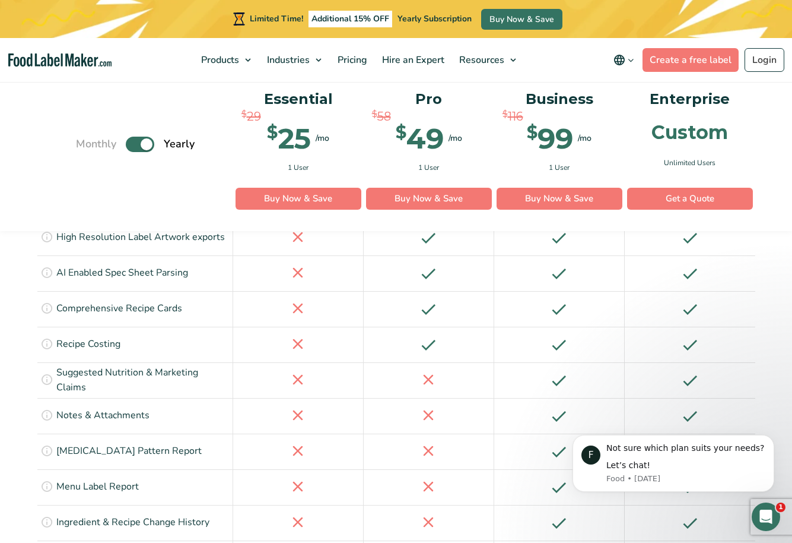
scroll to position [1888, 0]
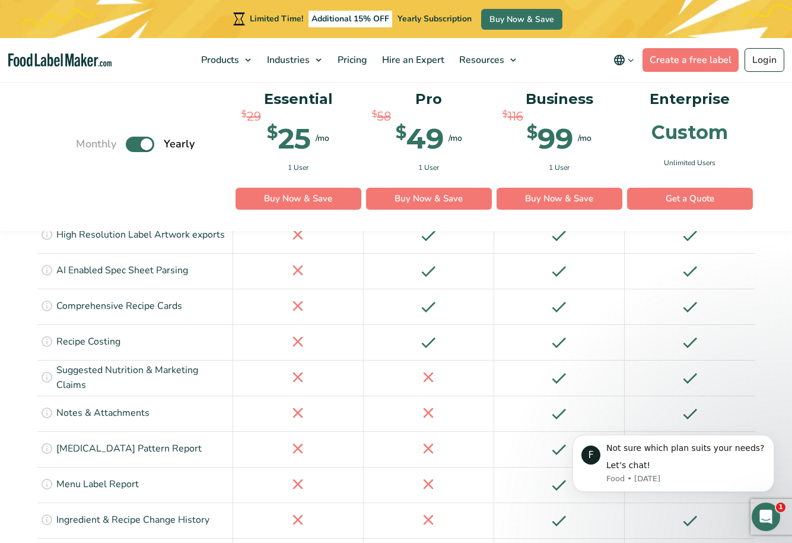
click at [149, 145] on label "Toggle" at bounding box center [140, 144] width 28 height 15
click at [86, 145] on input "Toggle" at bounding box center [82, 144] width 8 height 8
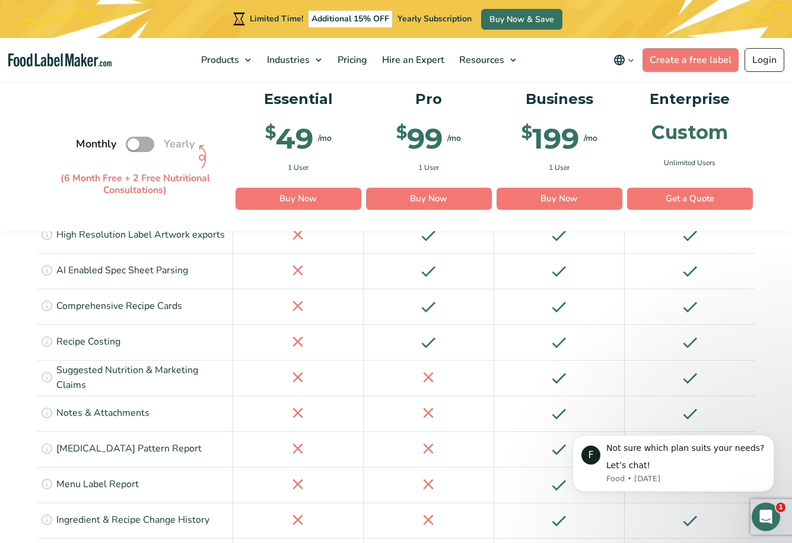
click at [134, 144] on label "Toggle" at bounding box center [140, 144] width 28 height 15
click at [86, 144] on input "Toggle" at bounding box center [82, 144] width 8 height 8
checkbox input "true"
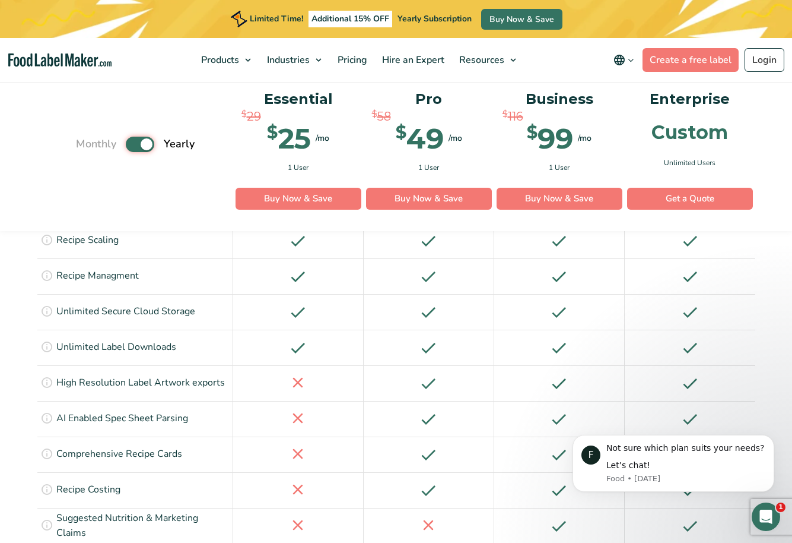
scroll to position [1739, 0]
click at [172, 98] on div "Monthly Toggle Yearly (6 Month Free + 2 Free Nutritional Consultations)" at bounding box center [135, 143] width 119 height 117
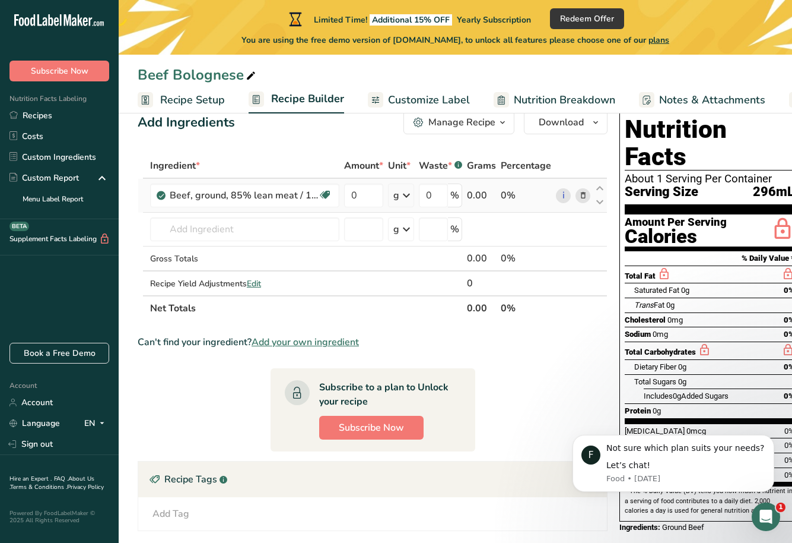
scroll to position [0, 110]
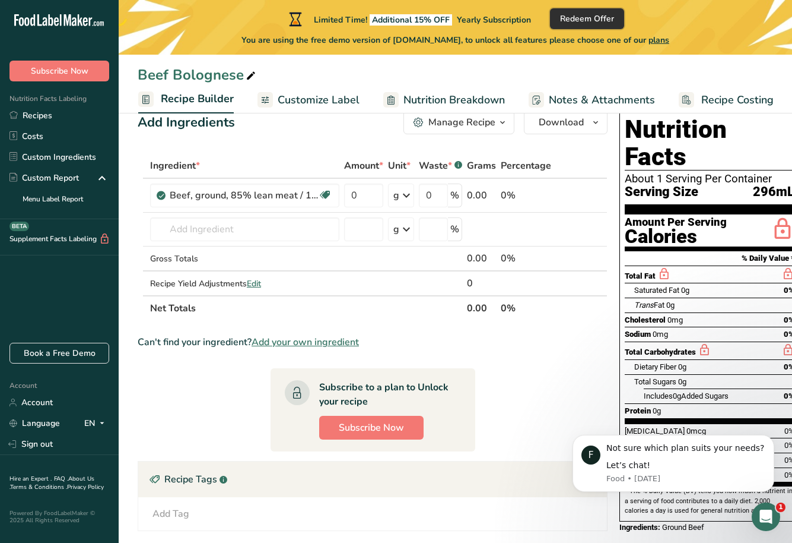
click at [573, 19] on span "Redeem Offer" at bounding box center [587, 18] width 54 height 12
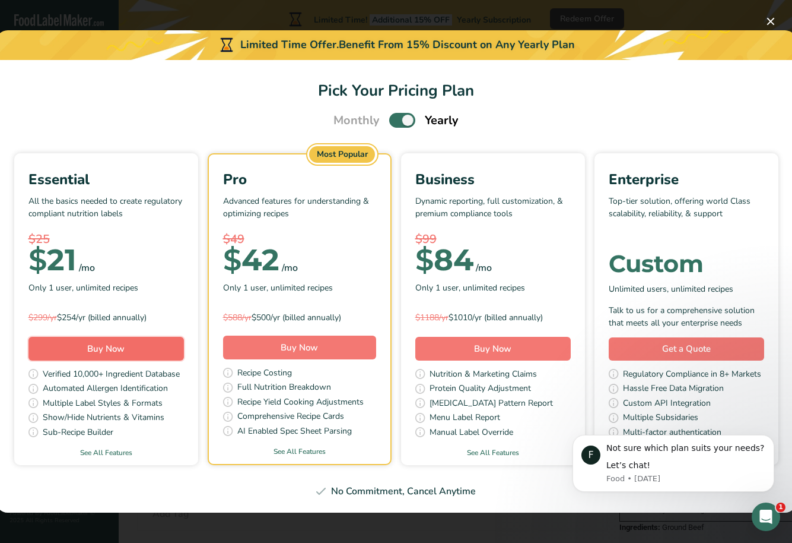
click at [113, 347] on span "Buy Now" at bounding box center [105, 348] width 37 height 12
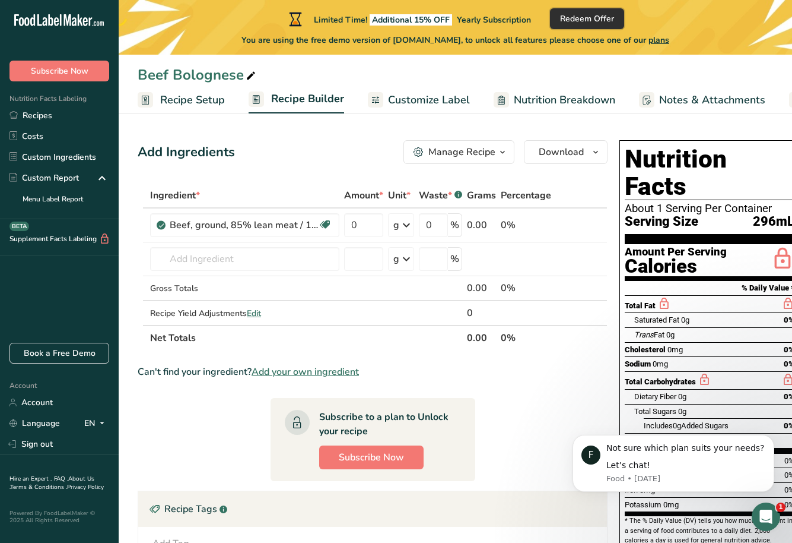
click at [623, 17] on button "Redeem Offer" at bounding box center [587, 18] width 74 height 21
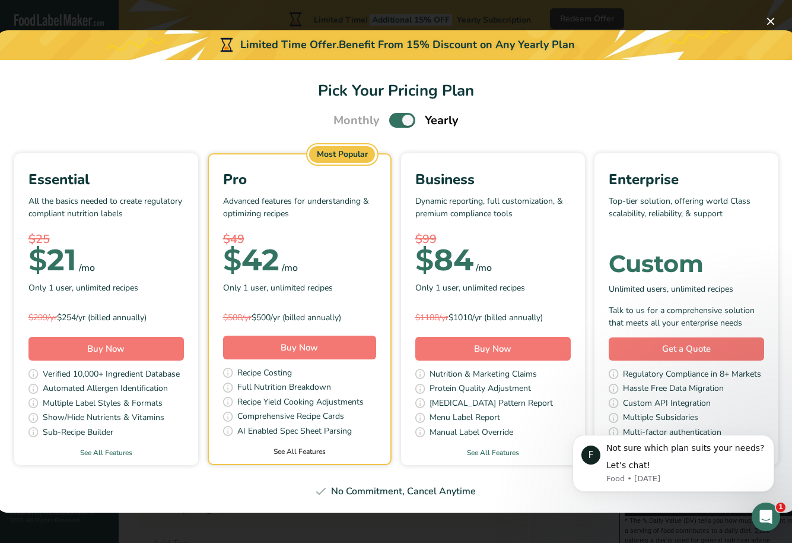
click at [305, 453] on link "See All Features" at bounding box center [300, 451] width 182 height 11
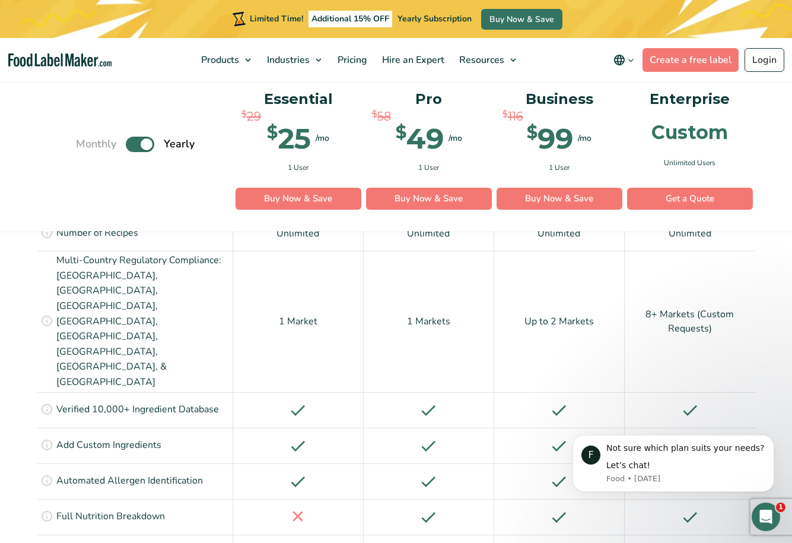
scroll to position [1057, 0]
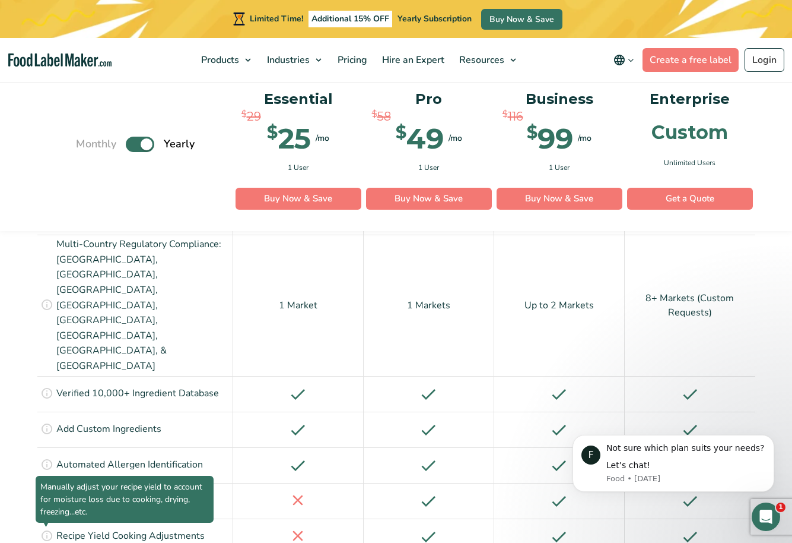
click at [43, 528] on icon at bounding box center [46, 534] width 13 height 13
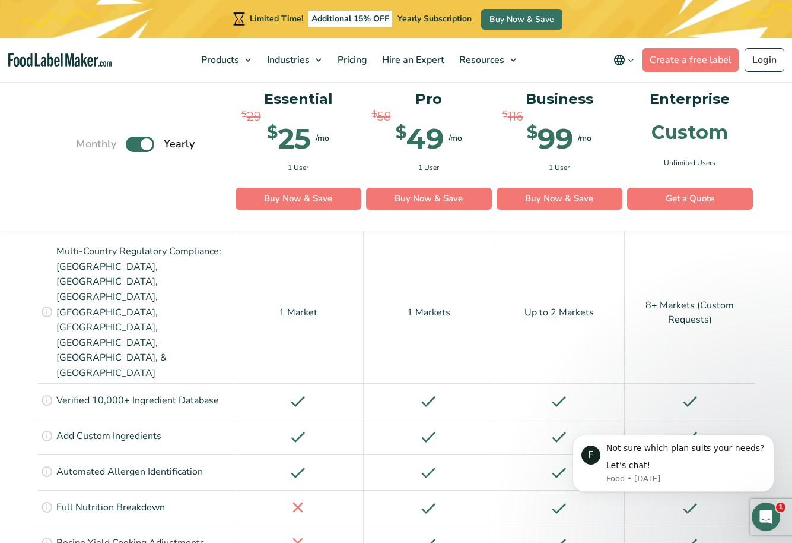
scroll to position [1052, 0]
